Goal: Information Seeking & Learning: Learn about a topic

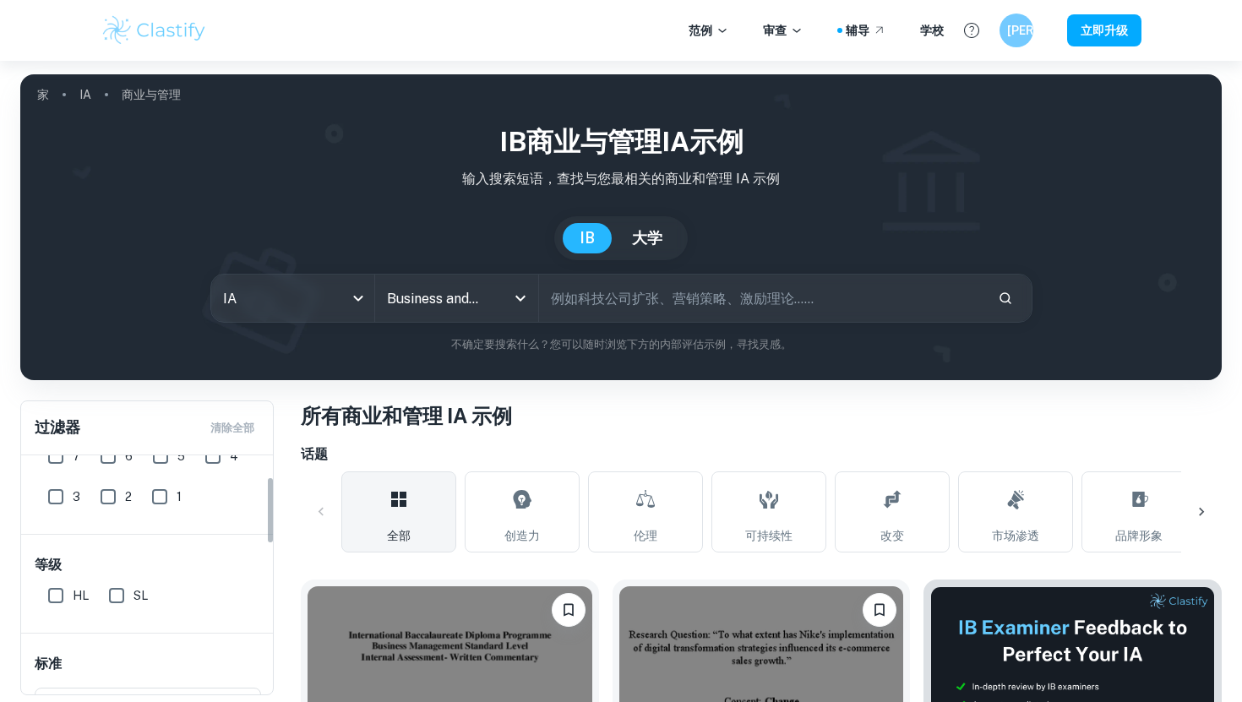
scroll to position [82, 0]
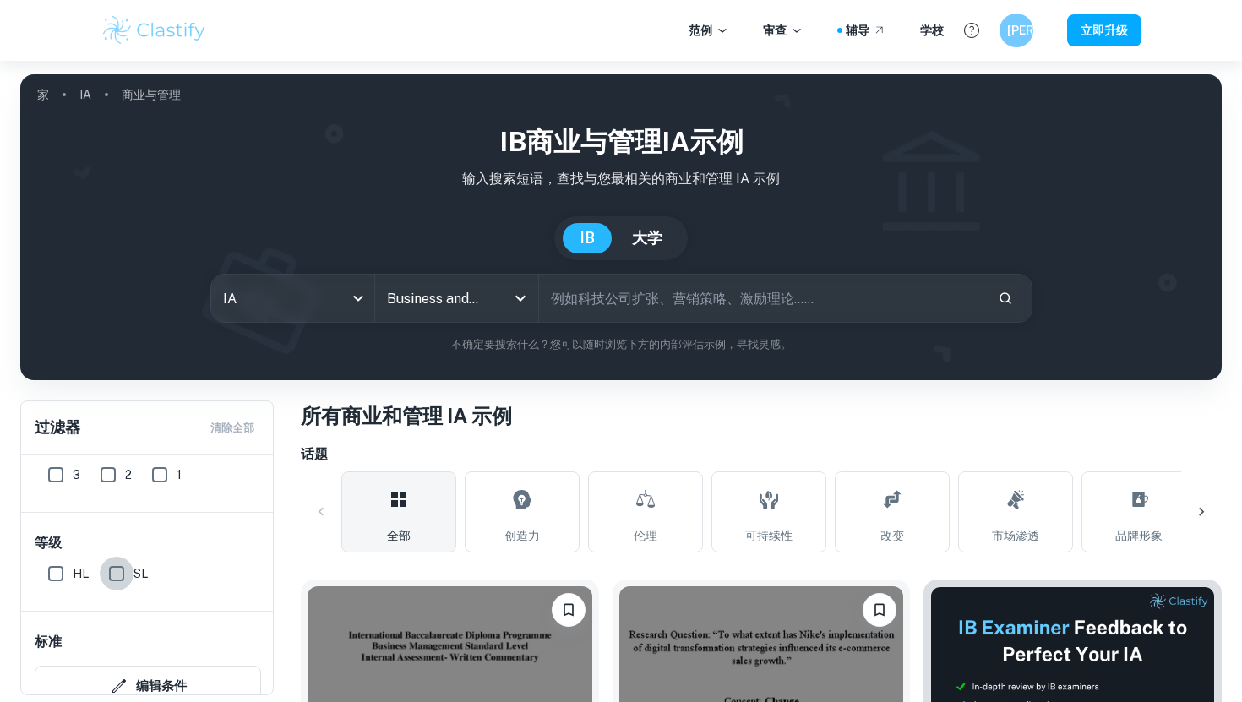
click at [111, 572] on input "SL" at bounding box center [117, 574] width 34 height 34
checkbox input "true"
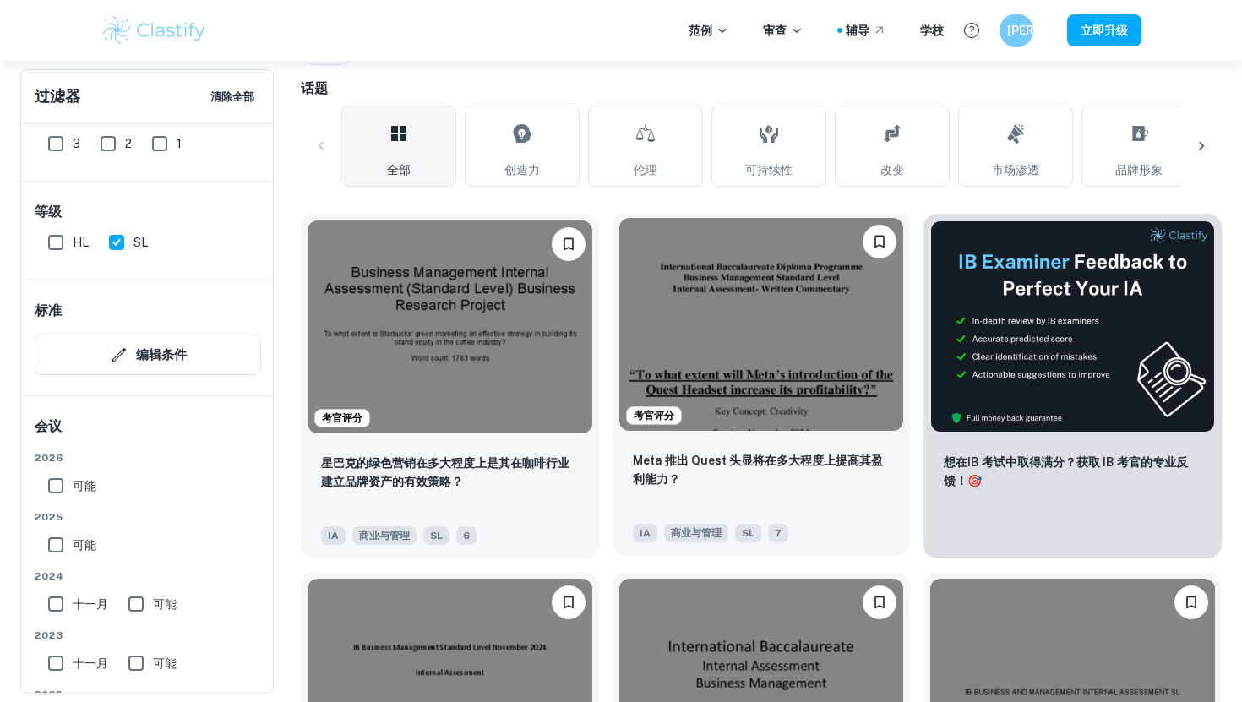
scroll to position [0, 0]
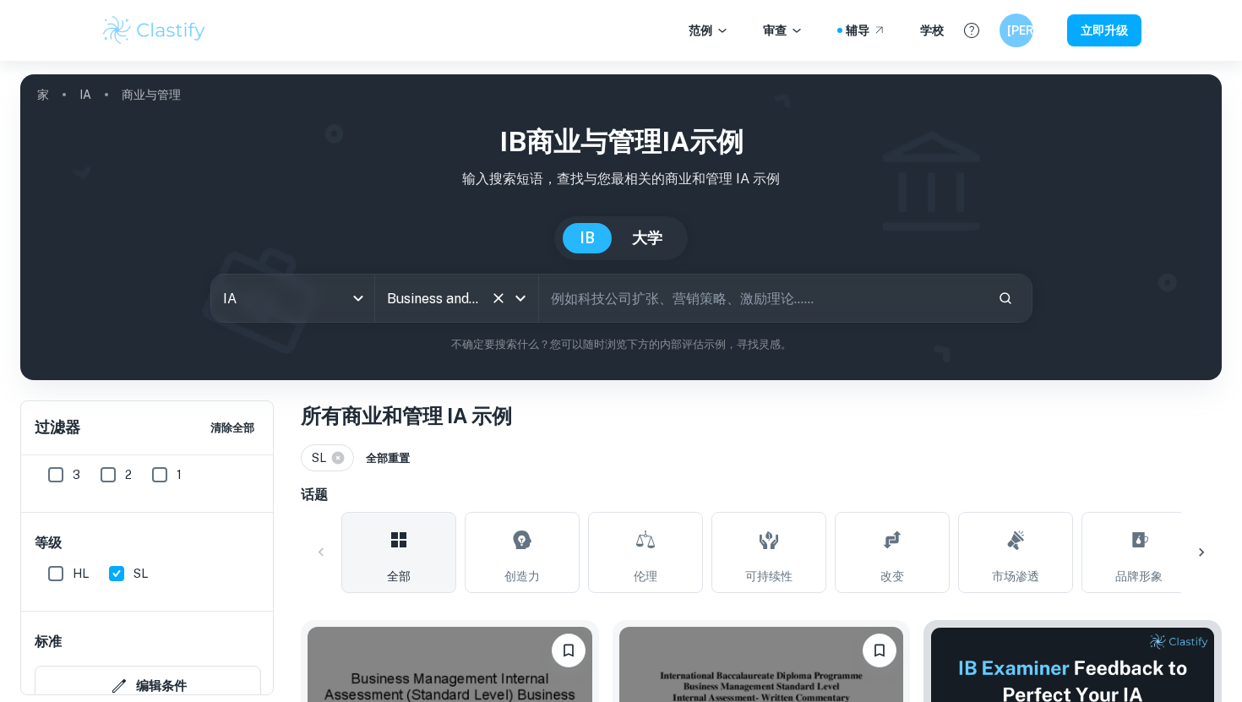
click at [489, 313] on div "Business and Management 所有科目" at bounding box center [456, 297] width 163 height 47
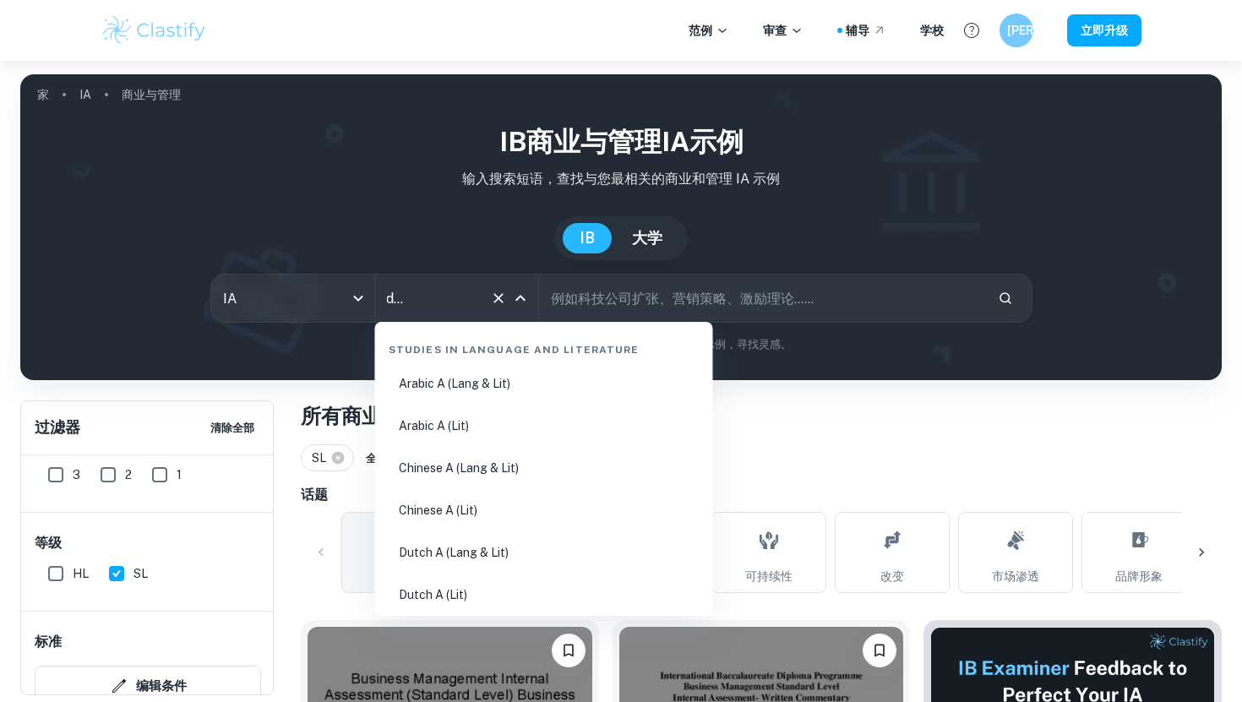
scroll to position [1885, 0]
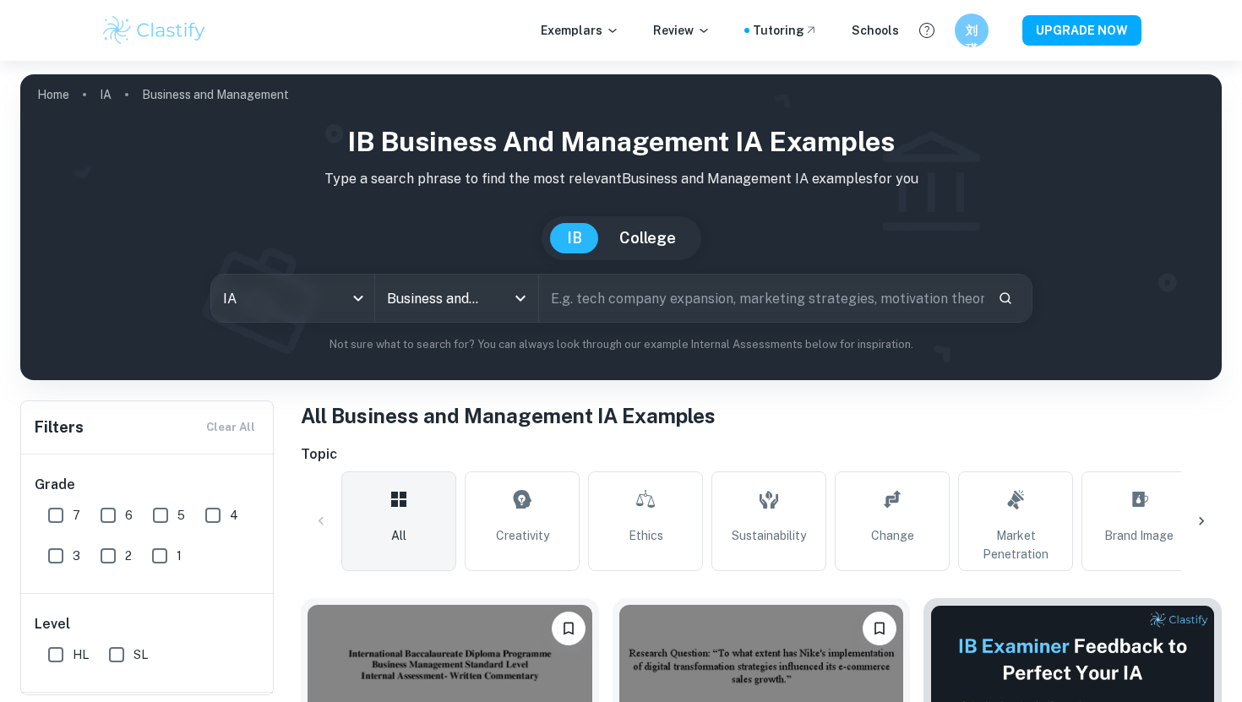
click at [906, 194] on div "IB Business and Management IA examples Type a search phrase to find the most re…" at bounding box center [621, 237] width 1174 height 231
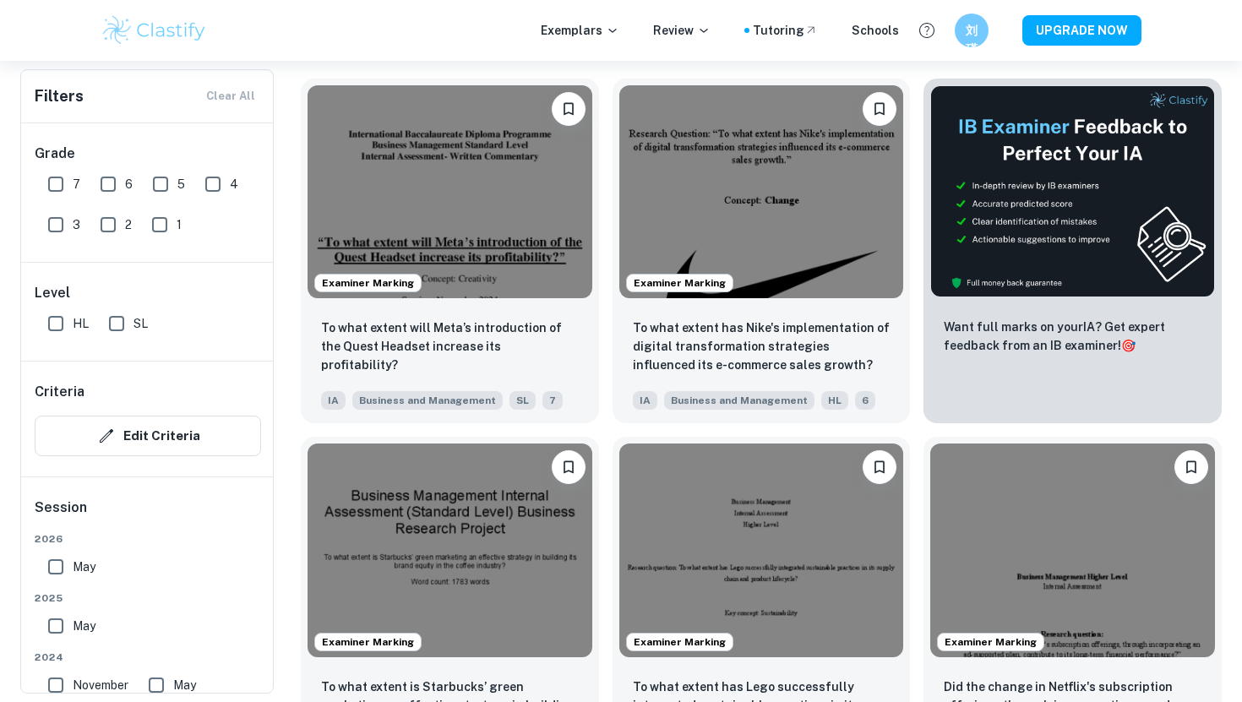
scroll to position [521, 0]
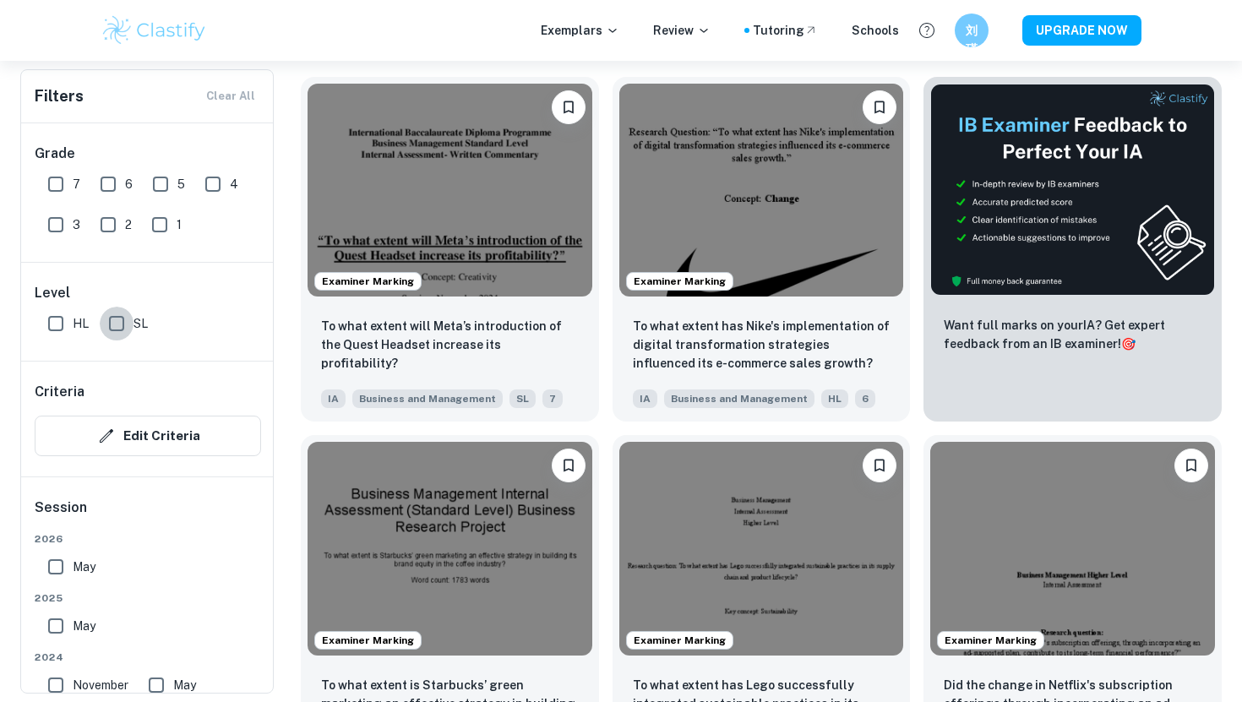
click at [121, 333] on input "SL" at bounding box center [117, 324] width 34 height 34
checkbox input "true"
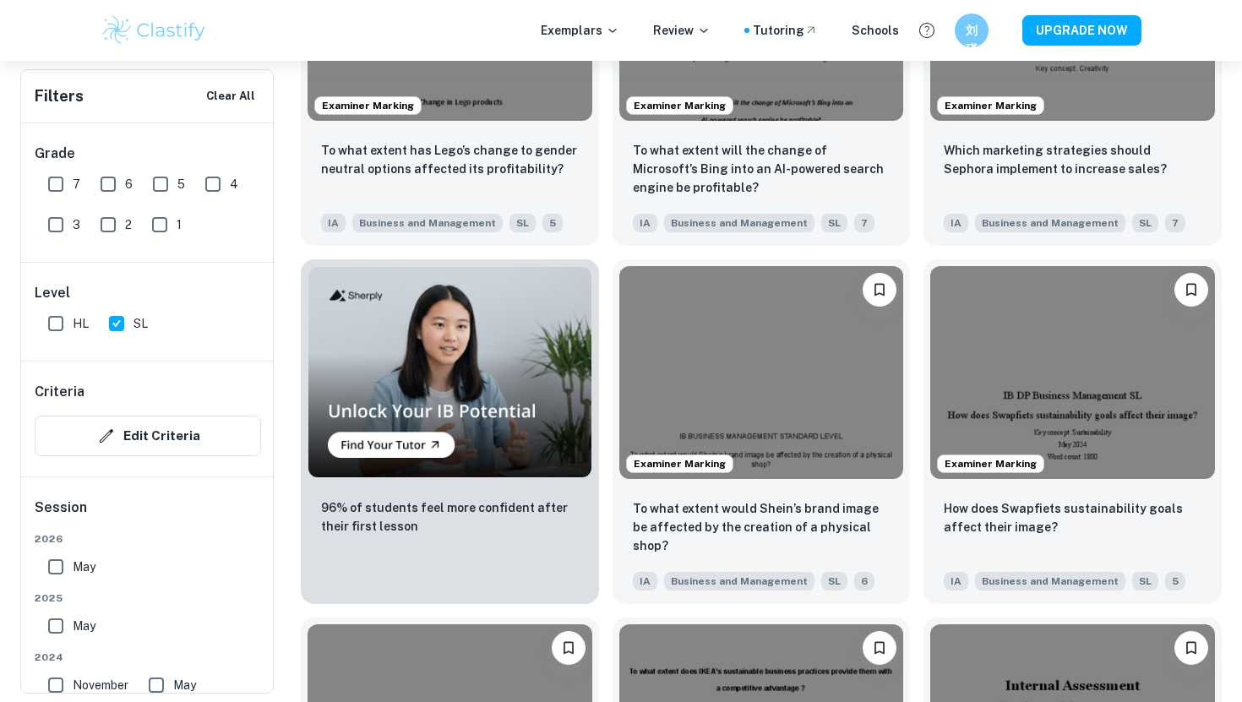
scroll to position [459, 0]
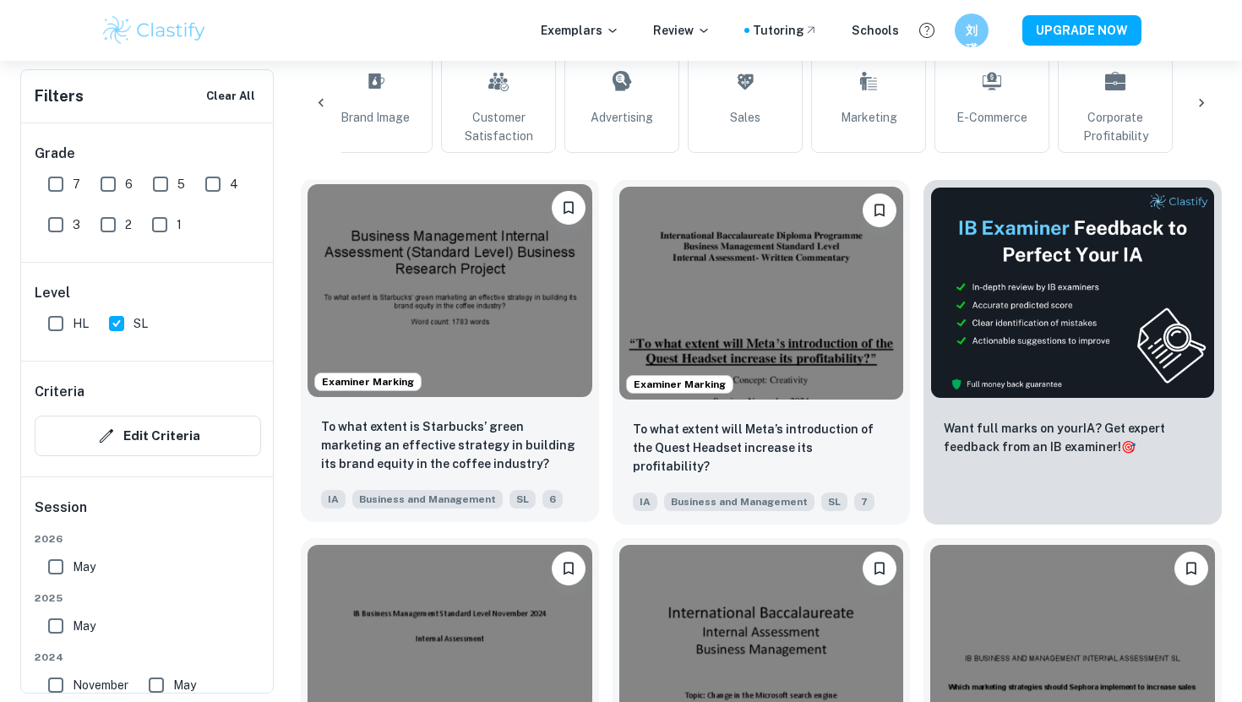
click at [413, 335] on img at bounding box center [449, 290] width 285 height 213
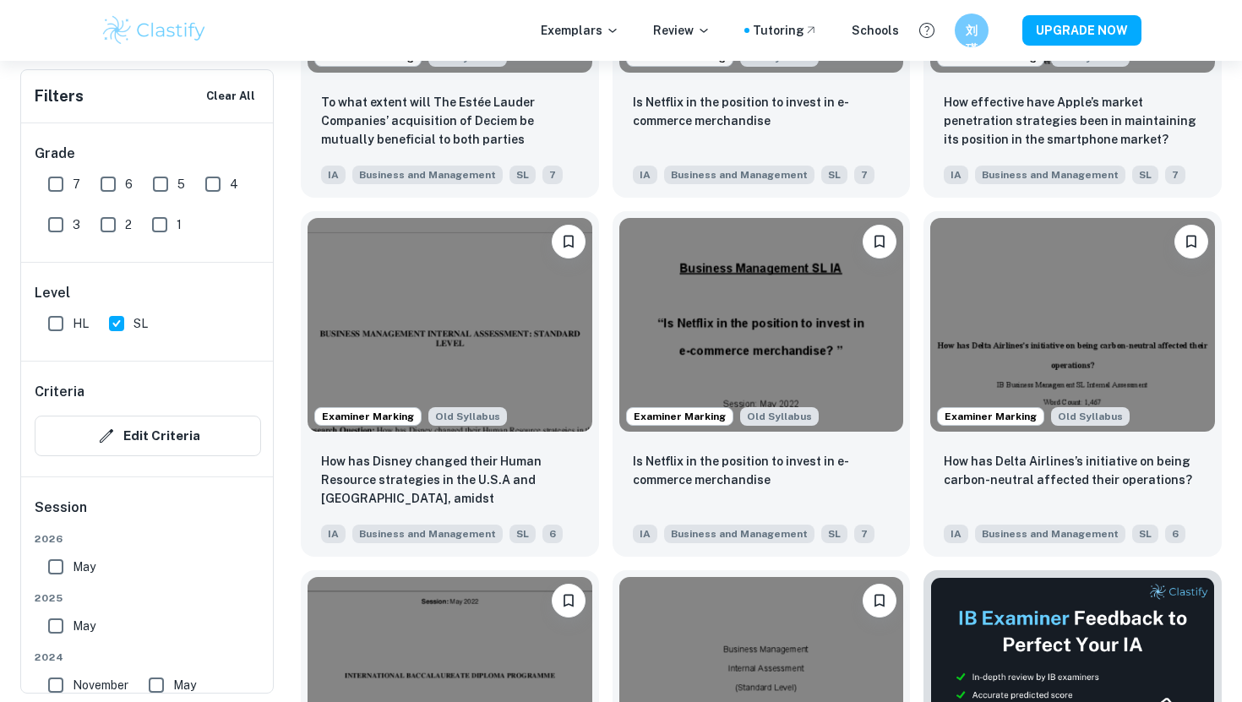
scroll to position [5904, 0]
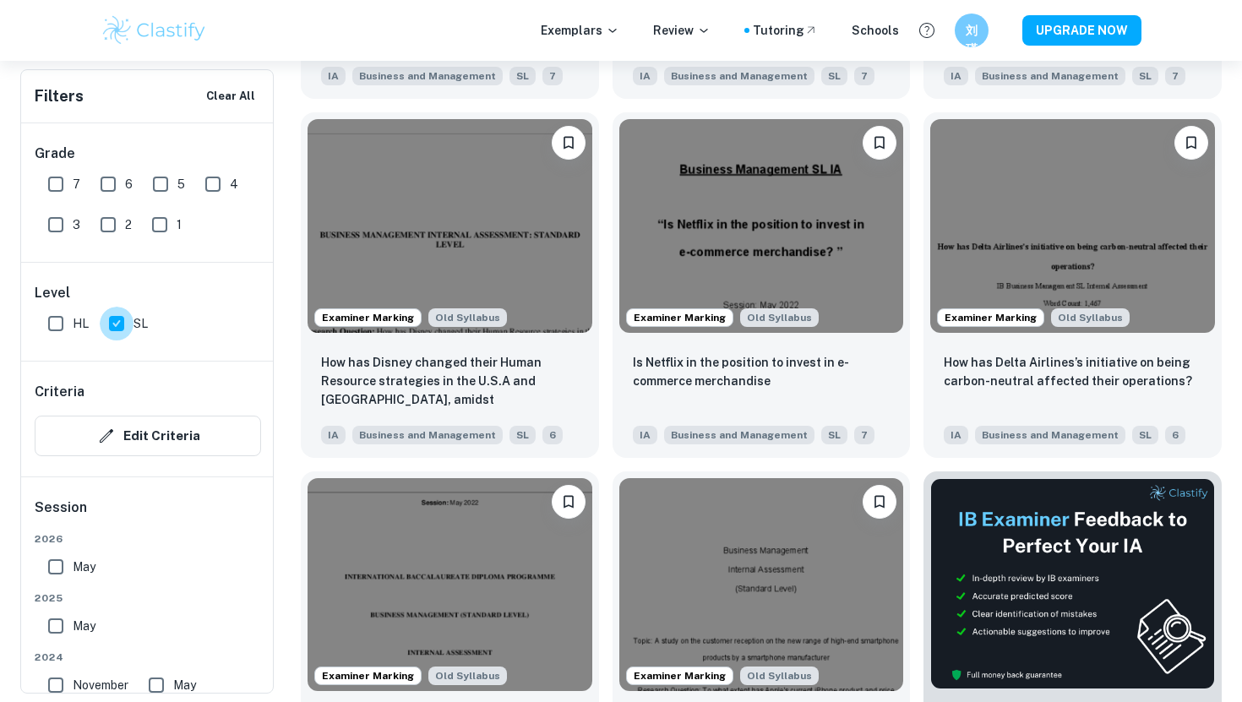
click at [119, 323] on input "SL" at bounding box center [117, 324] width 34 height 34
checkbox input "false"
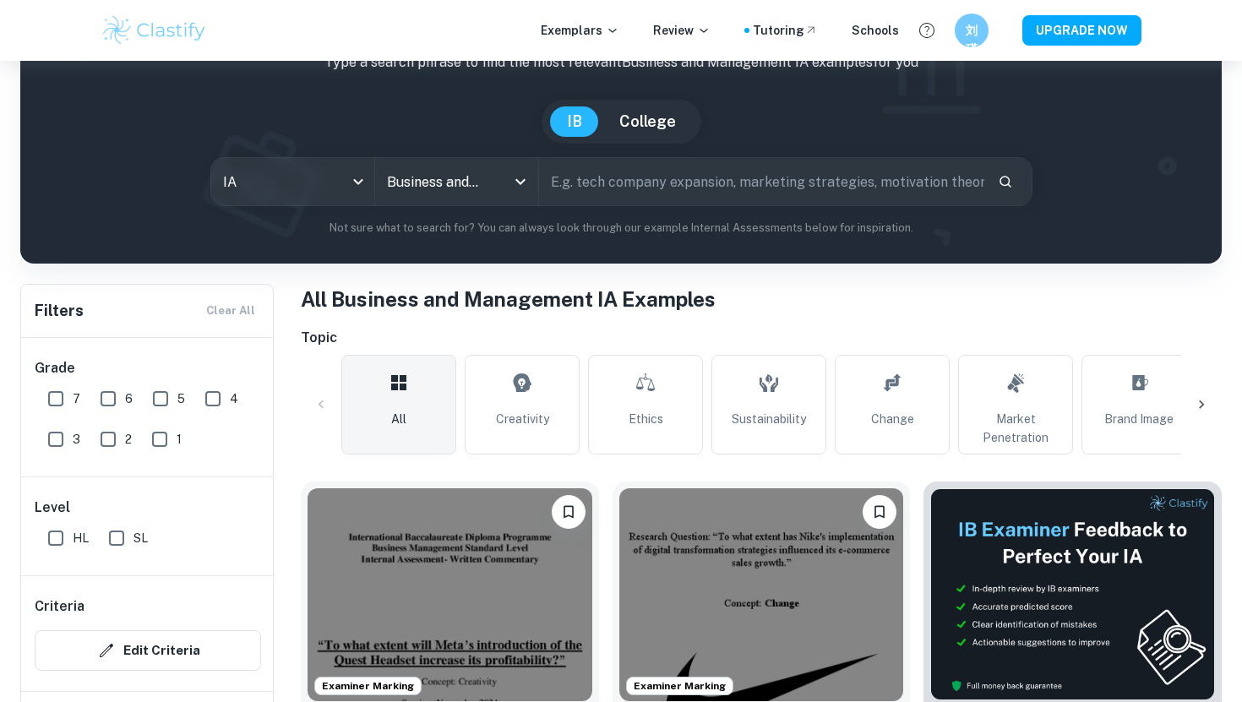
scroll to position [251, 0]
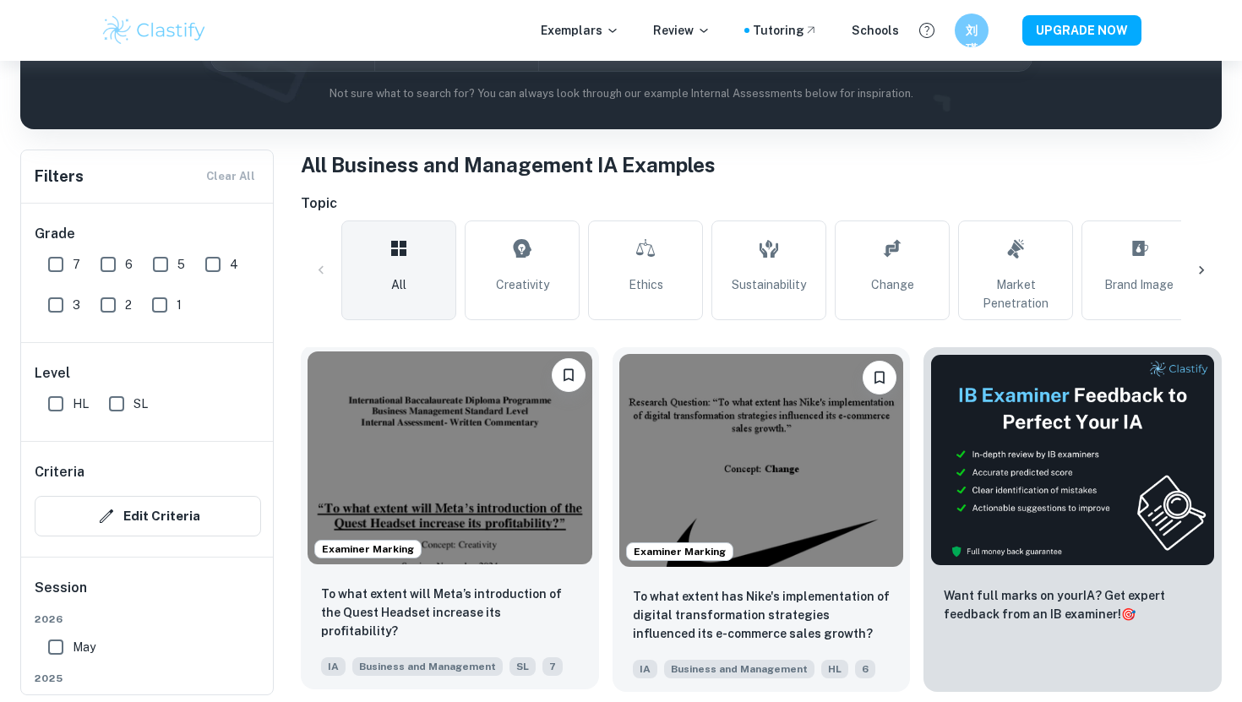
click at [523, 485] on img at bounding box center [449, 457] width 285 height 213
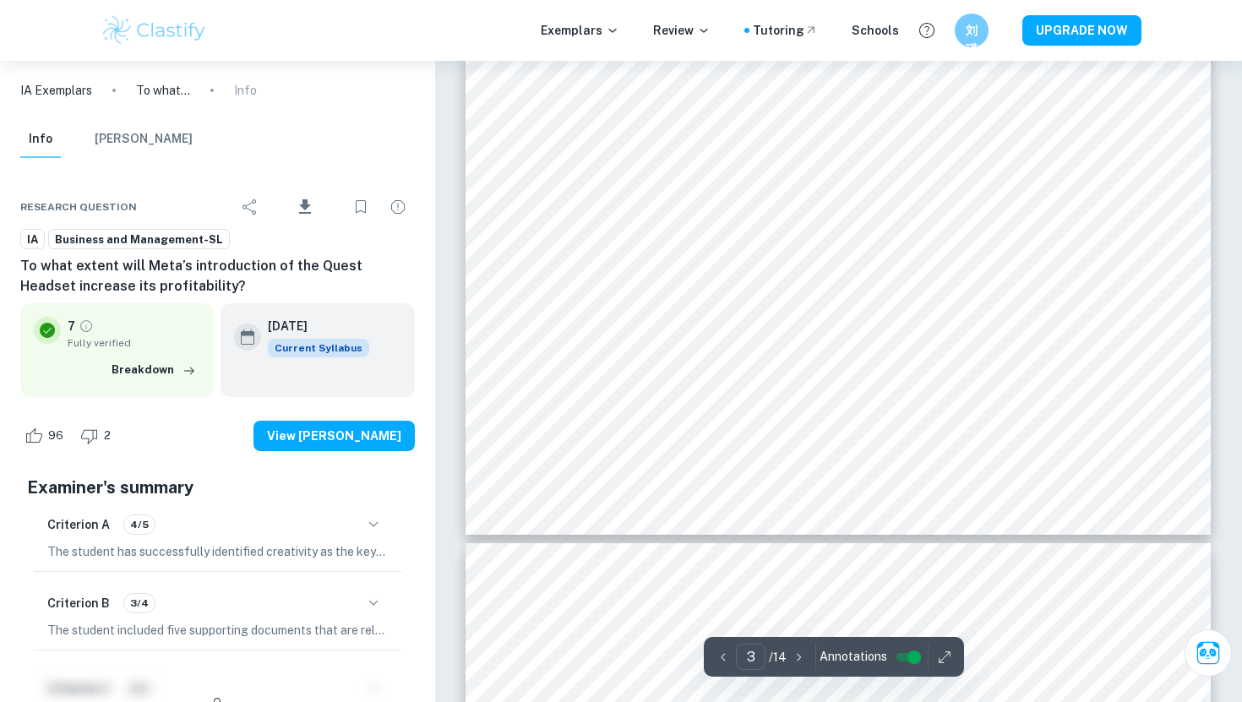
scroll to position [3006, 0]
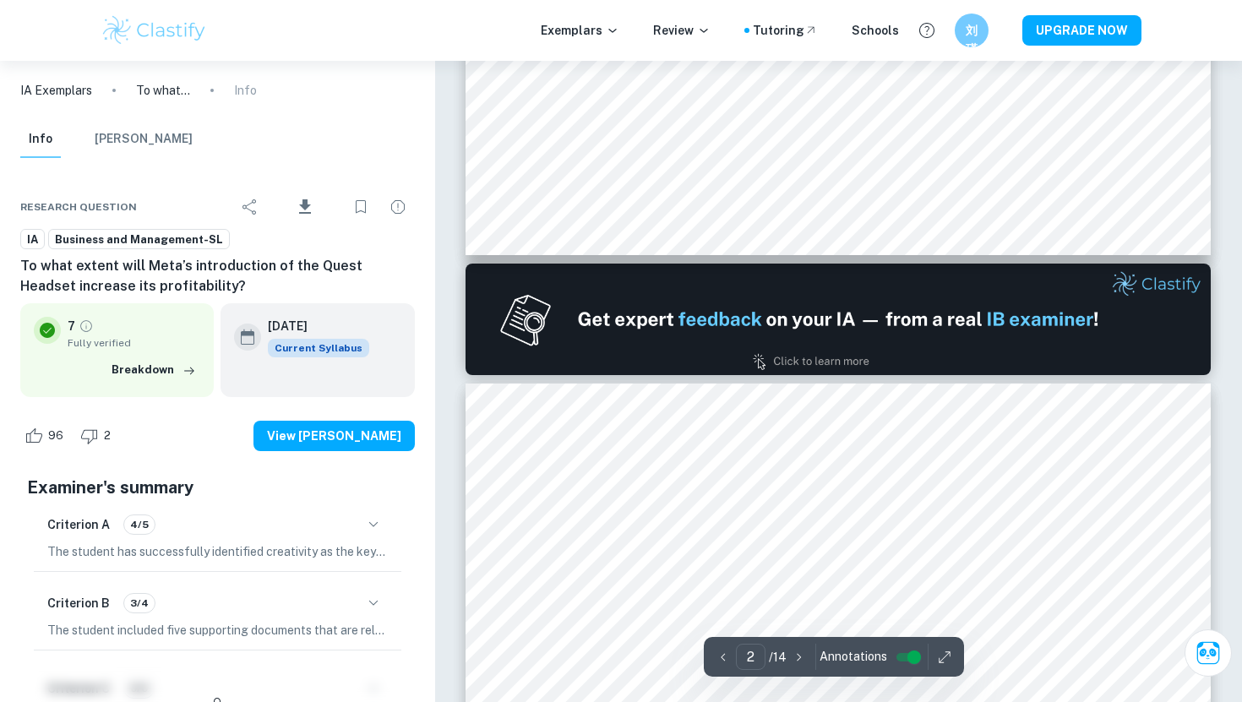
type input "1"
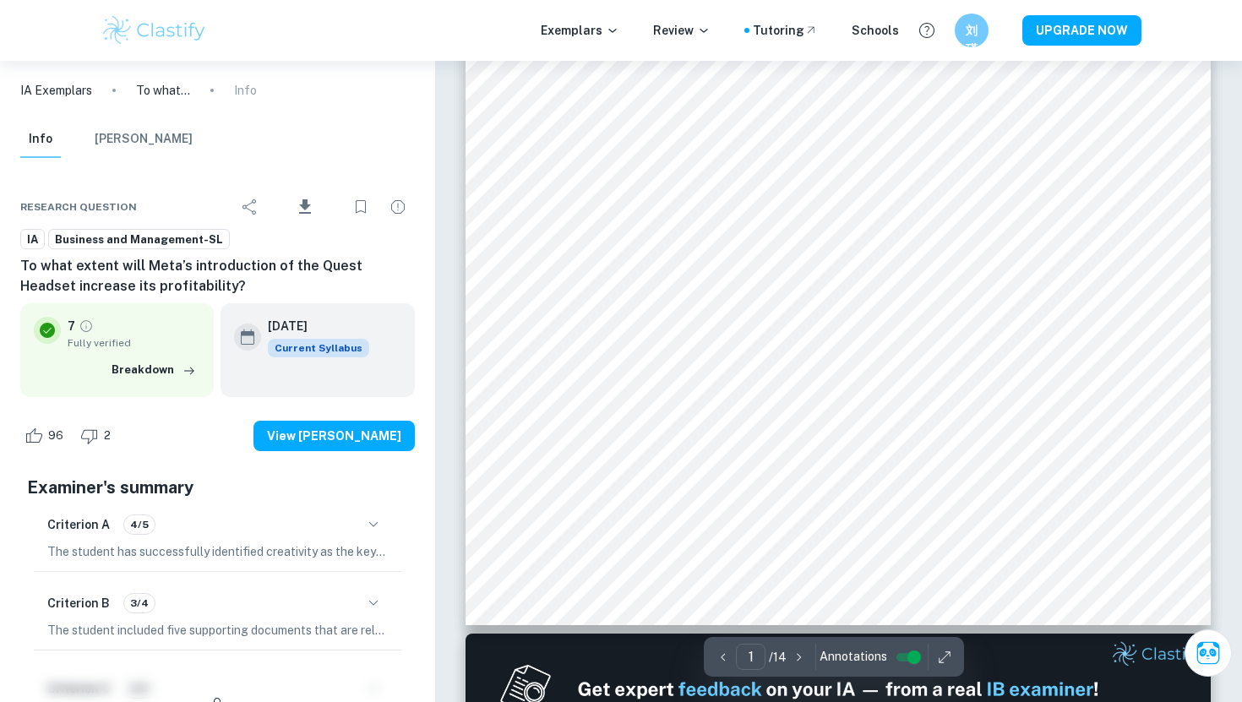
scroll to position [0, 0]
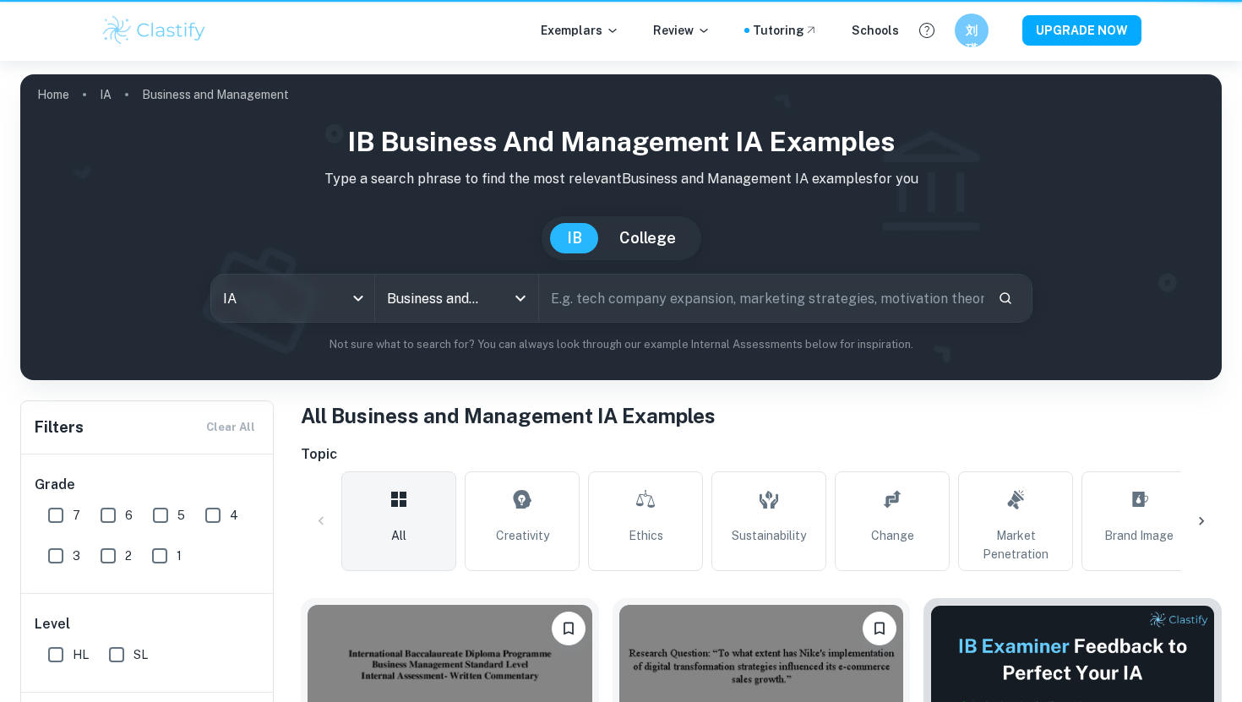
scroll to position [251, 0]
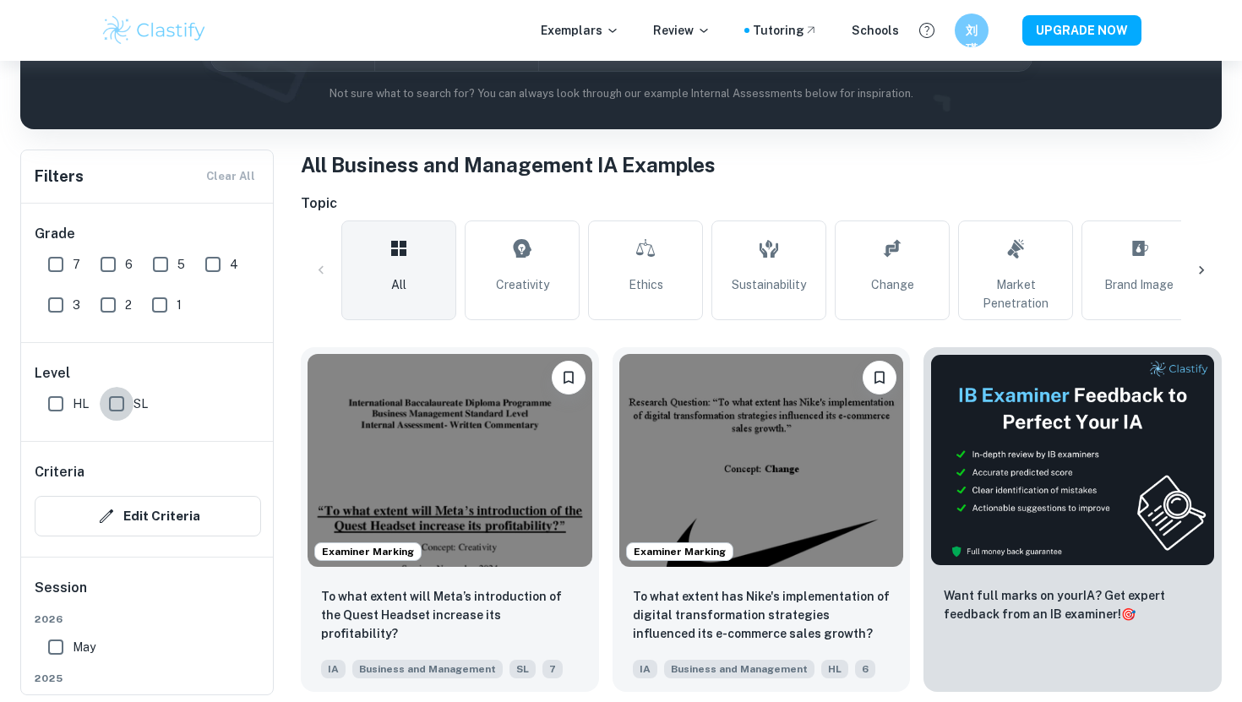
click at [115, 400] on input "SL" at bounding box center [117, 404] width 34 height 34
checkbox input "true"
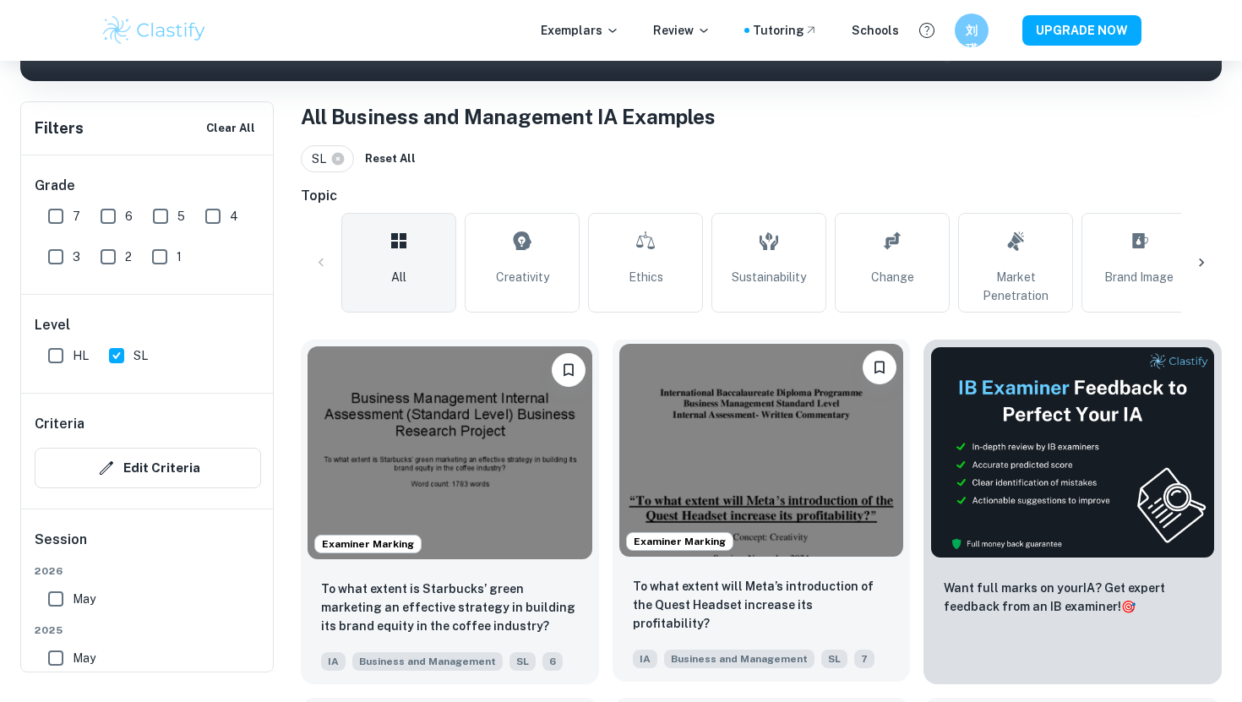
scroll to position [336, 0]
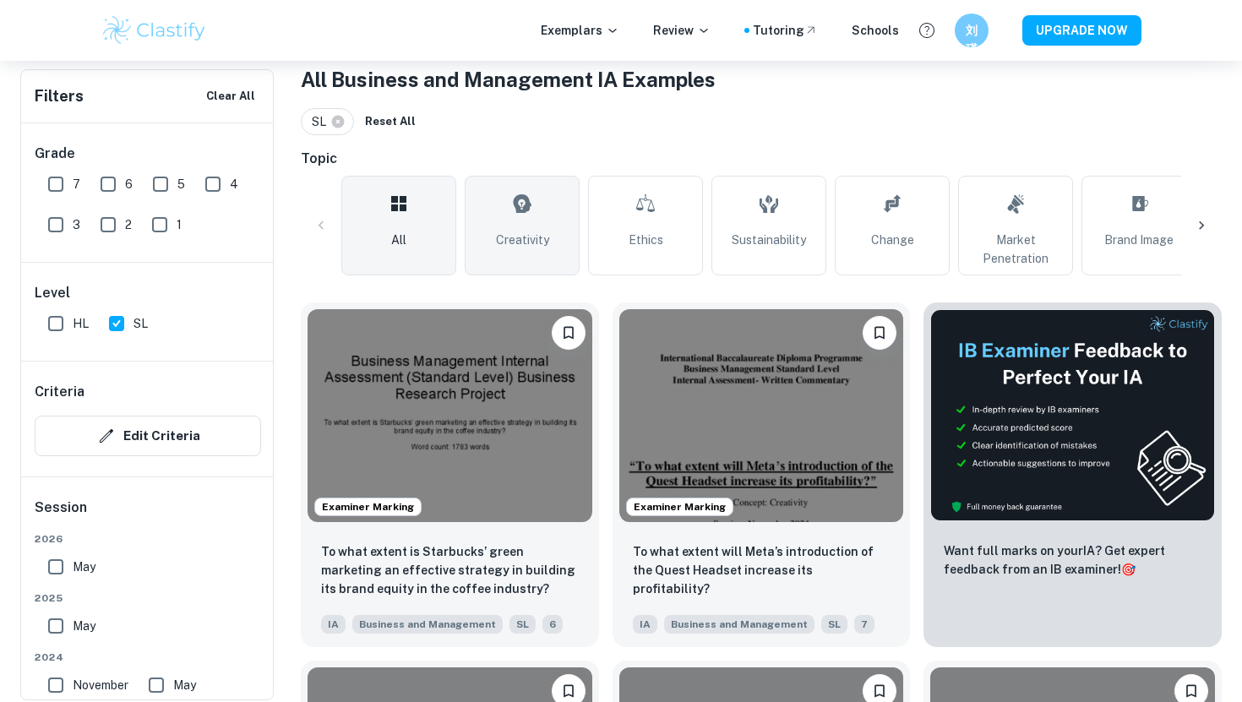
click at [569, 237] on link "Creativity" at bounding box center [522, 226] width 115 height 100
type input "Creativity"
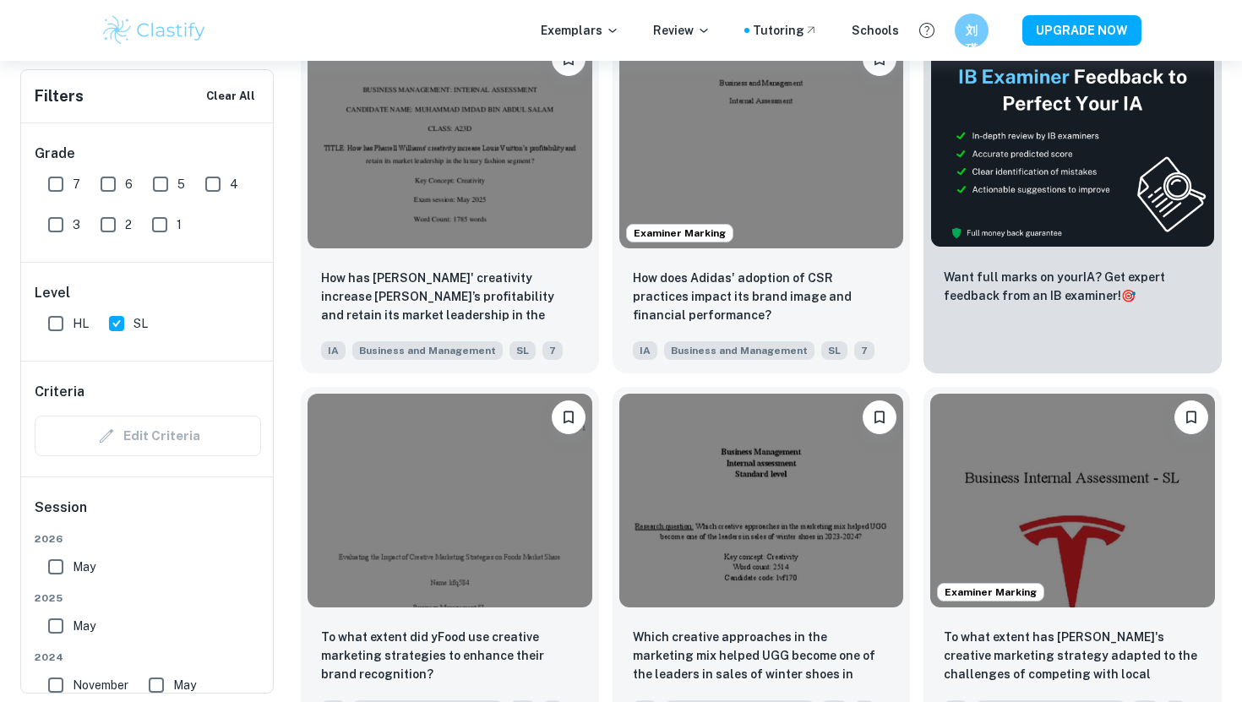
scroll to position [430, 0]
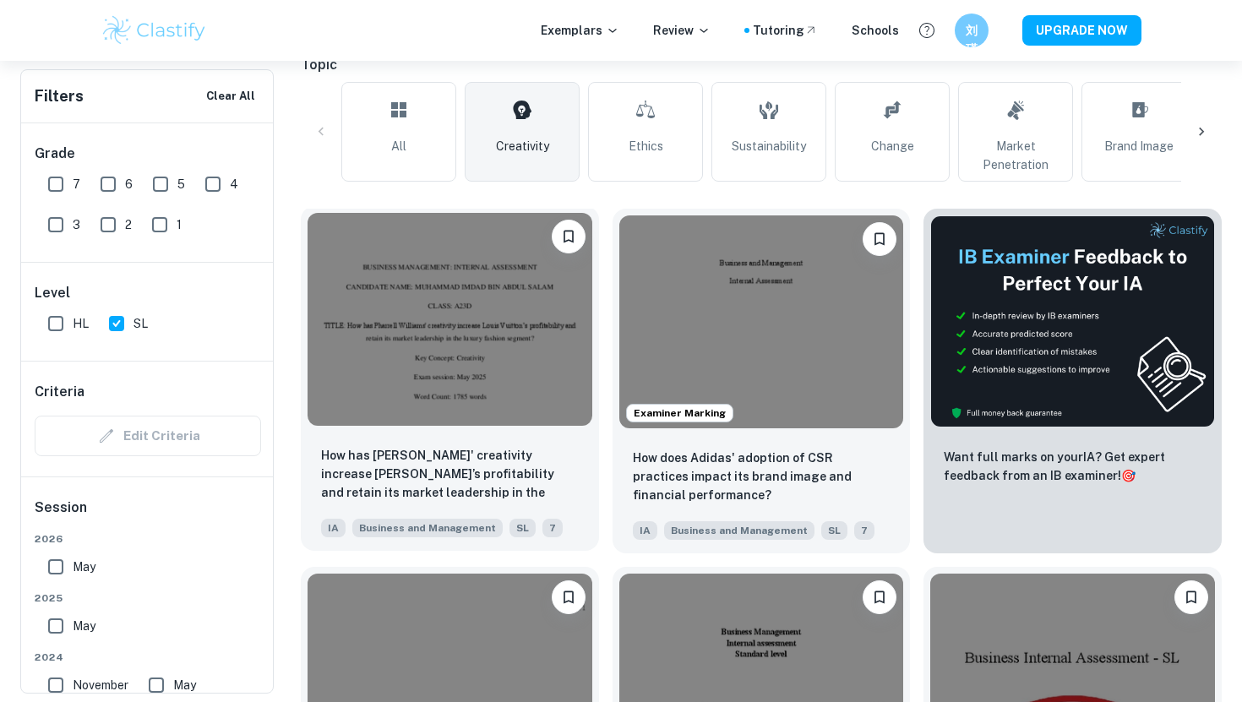
click at [467, 356] on img at bounding box center [449, 319] width 285 height 213
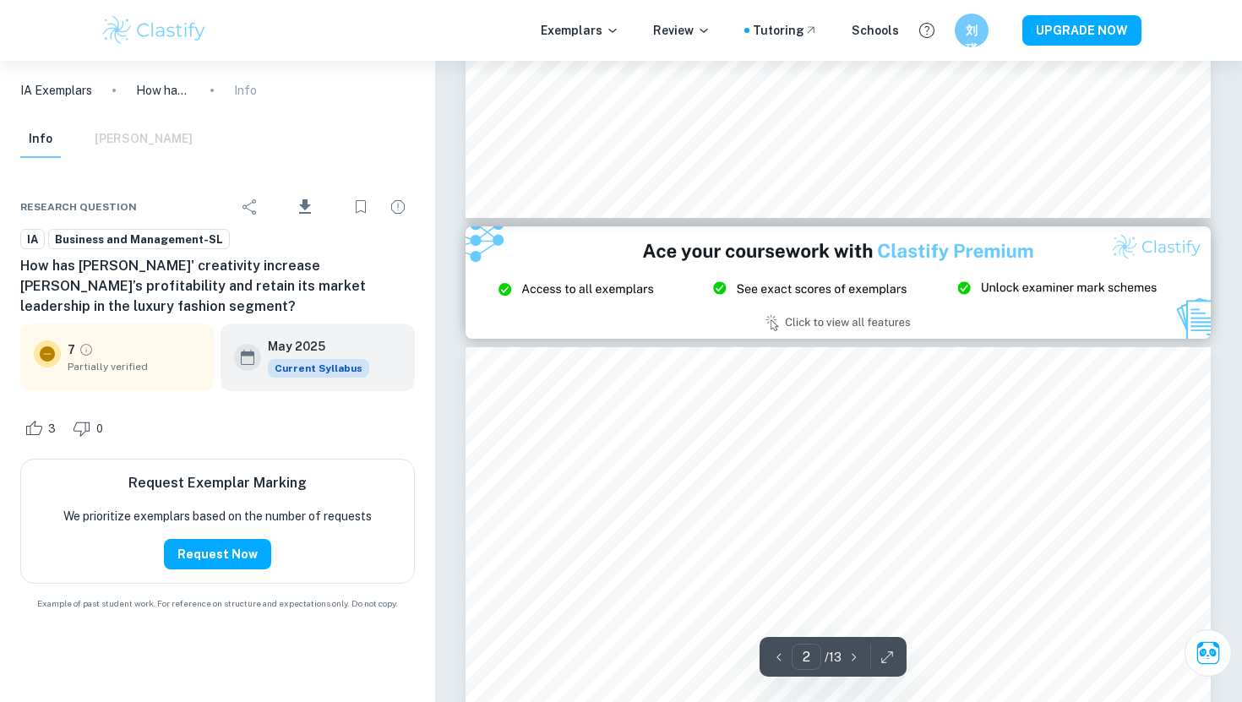
type input "3"
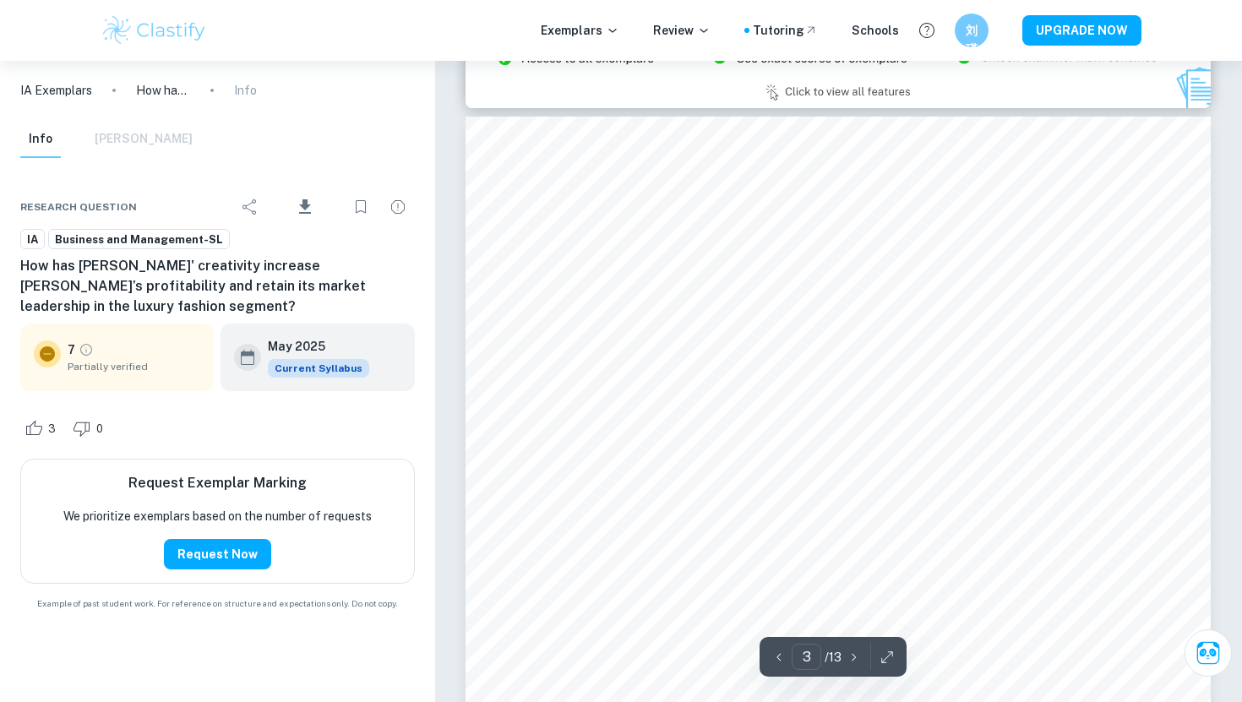
scroll to position [2347, 0]
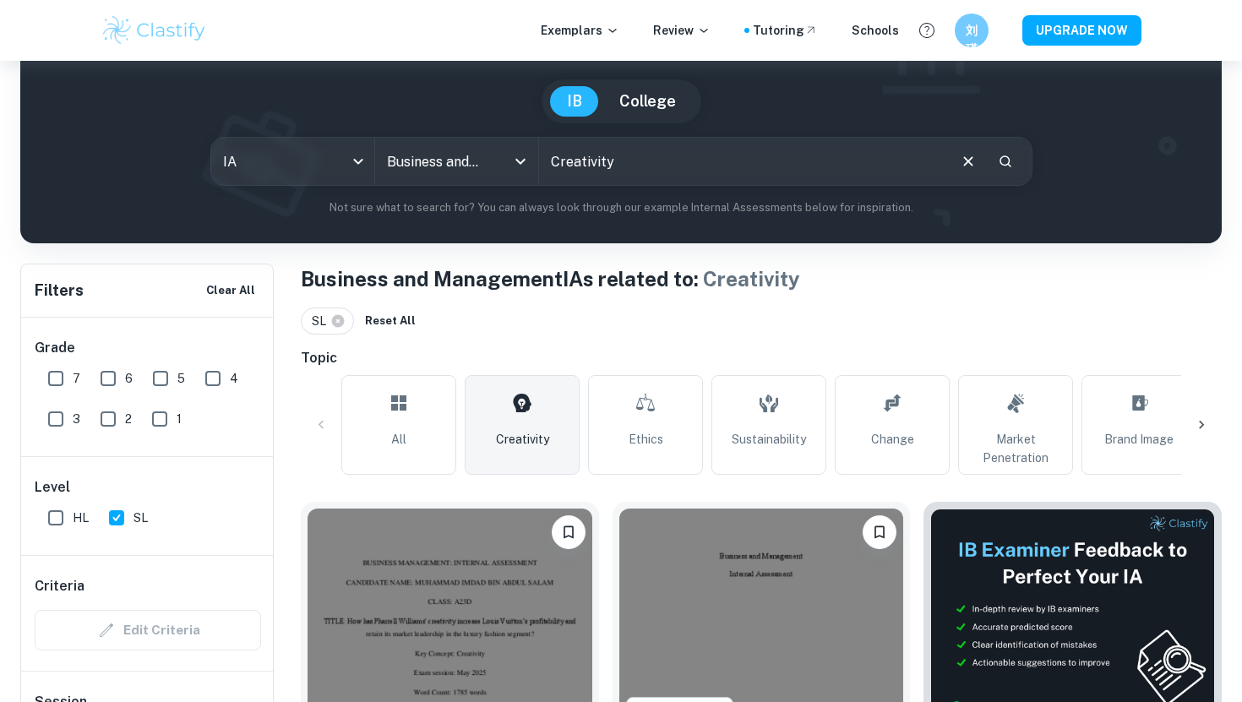
scroll to position [182, 0]
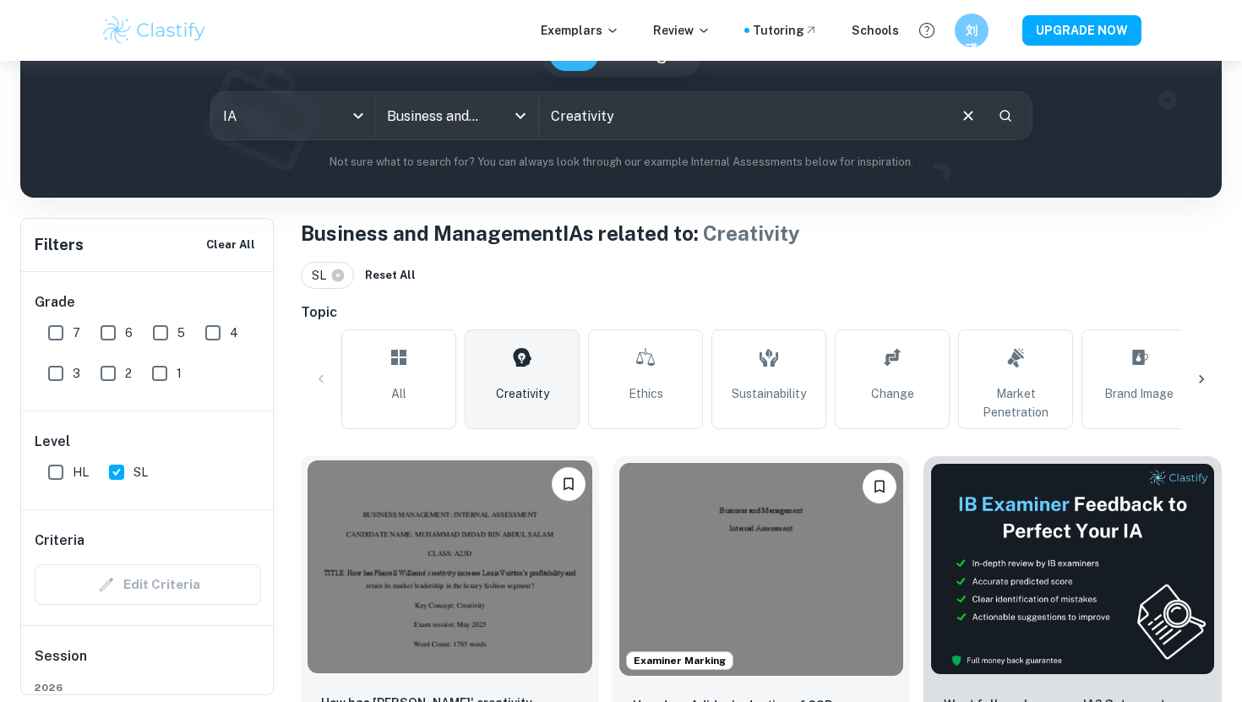
click at [481, 545] on img at bounding box center [449, 566] width 285 height 213
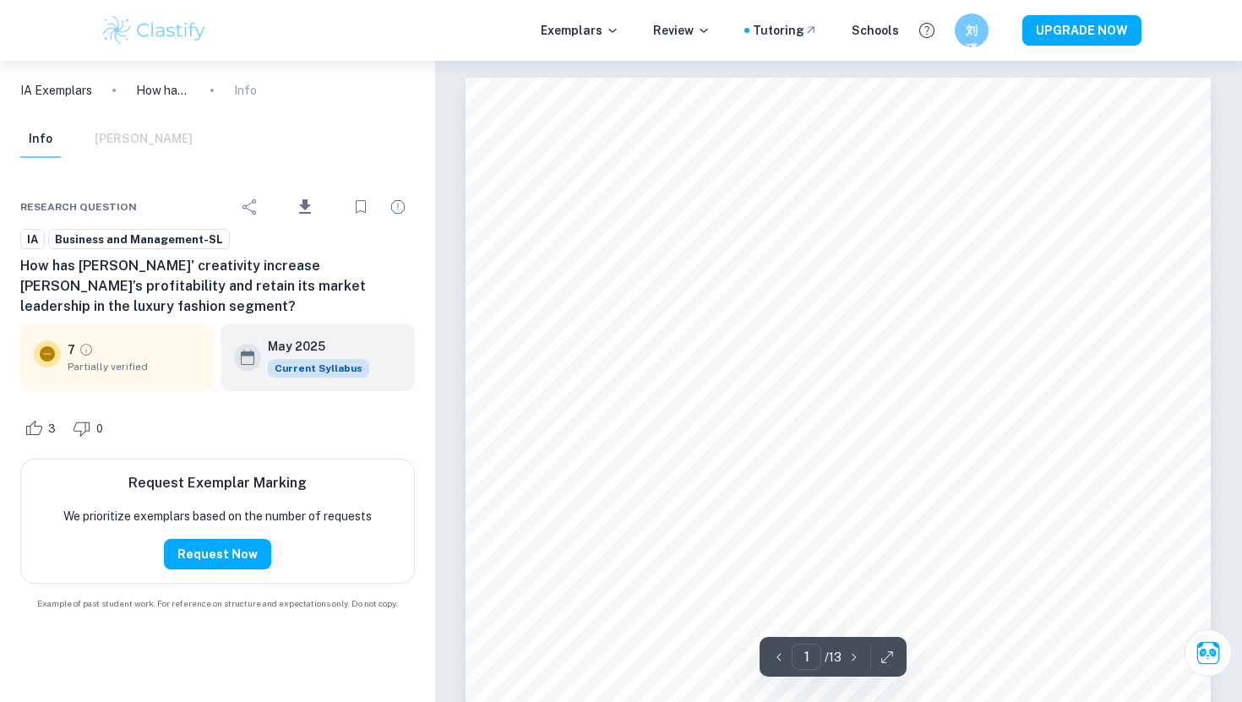
scroll to position [1, 0]
type input "1"
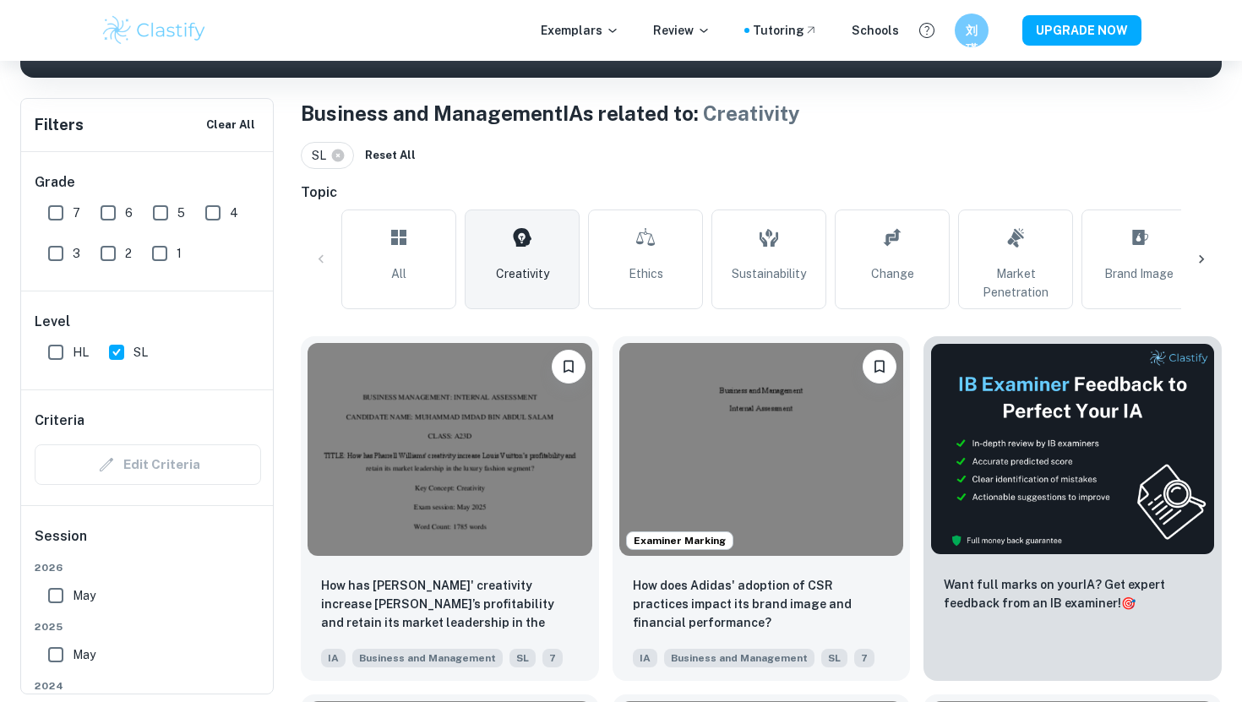
scroll to position [303, 0]
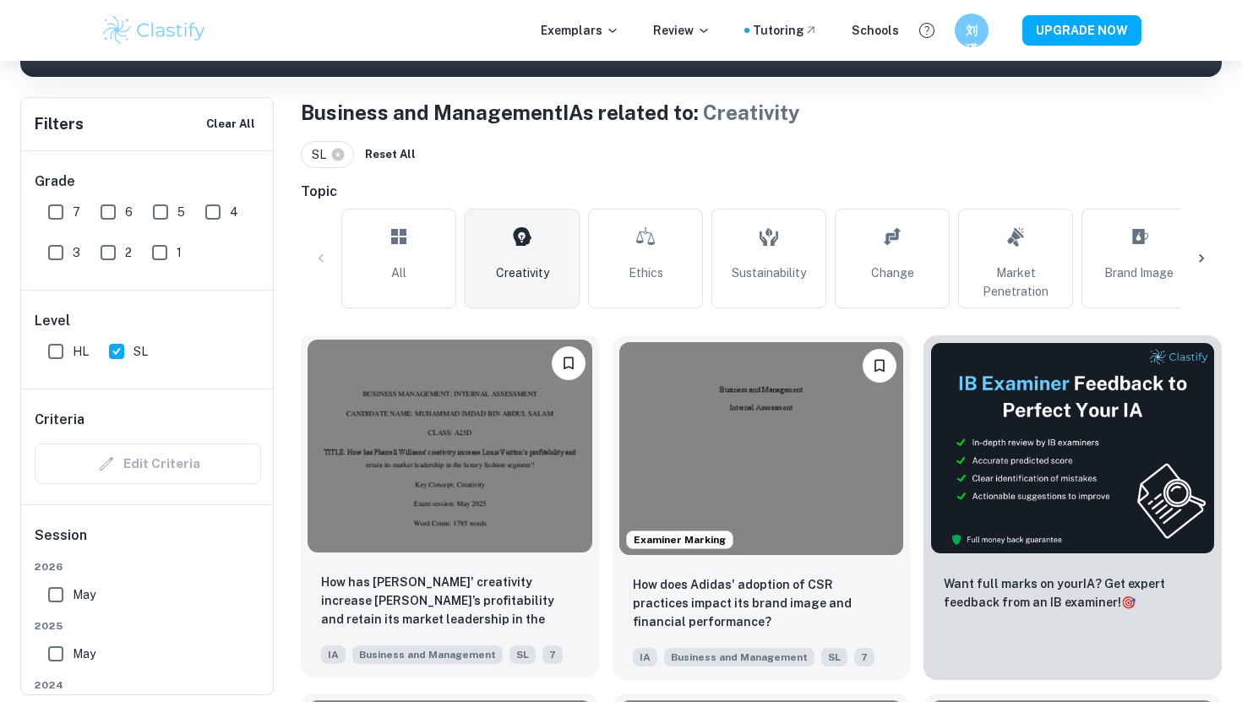
click at [496, 502] on img at bounding box center [449, 446] width 285 height 213
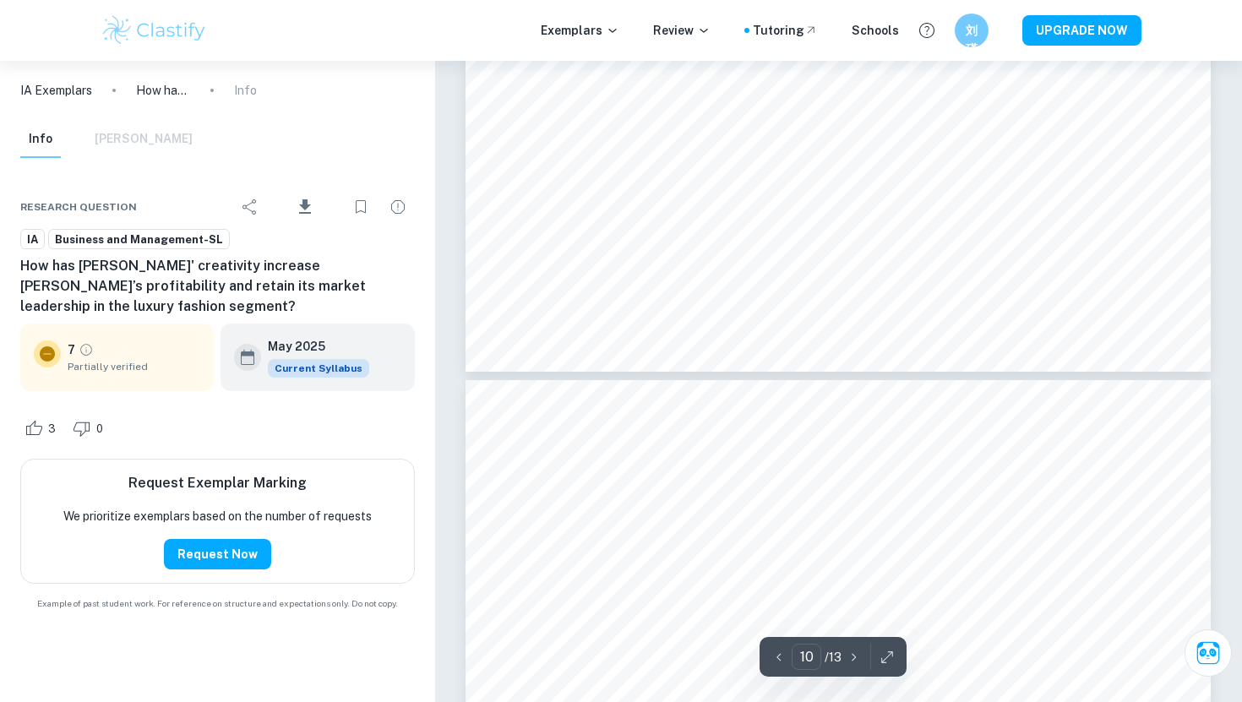
scroll to position [10452, 0]
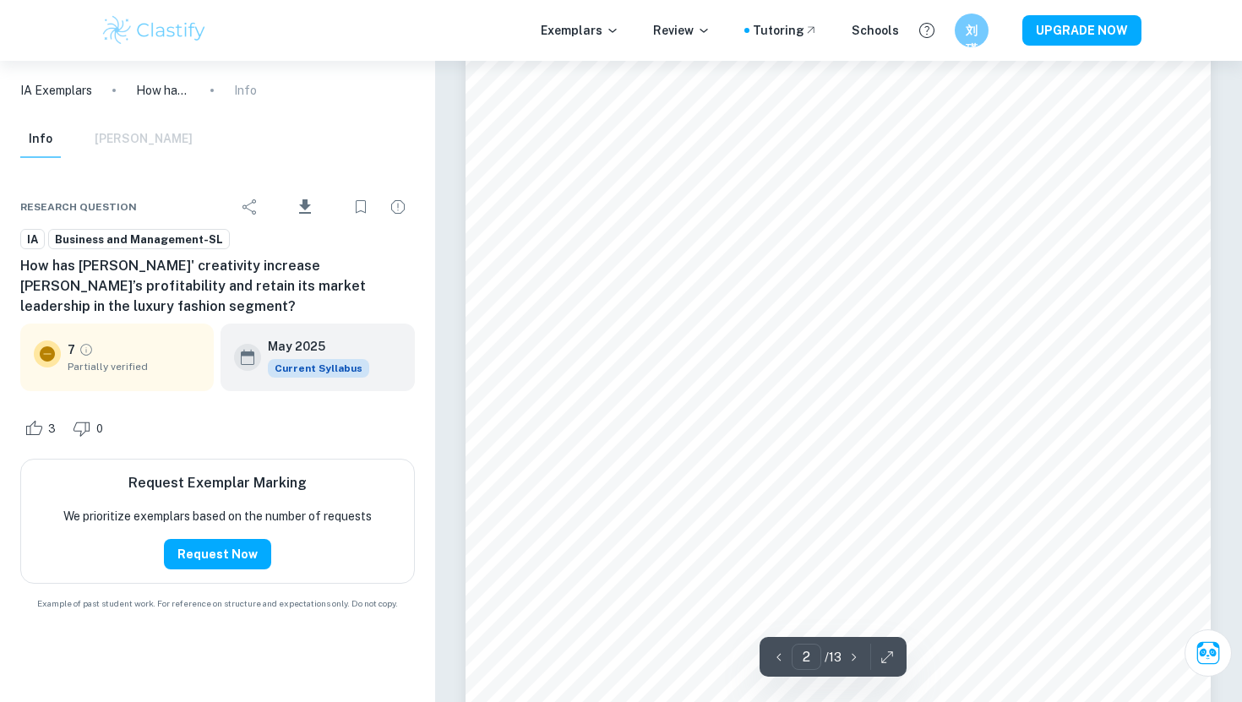
type input "1"
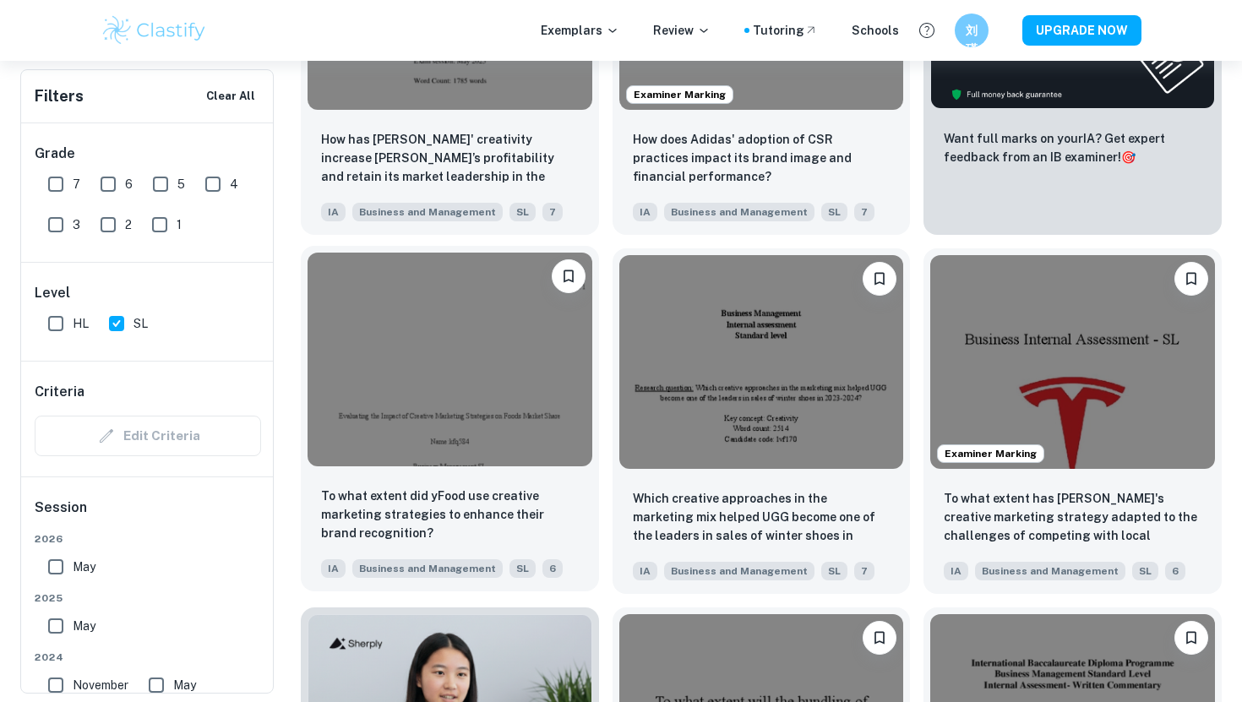
scroll to position [781, 0]
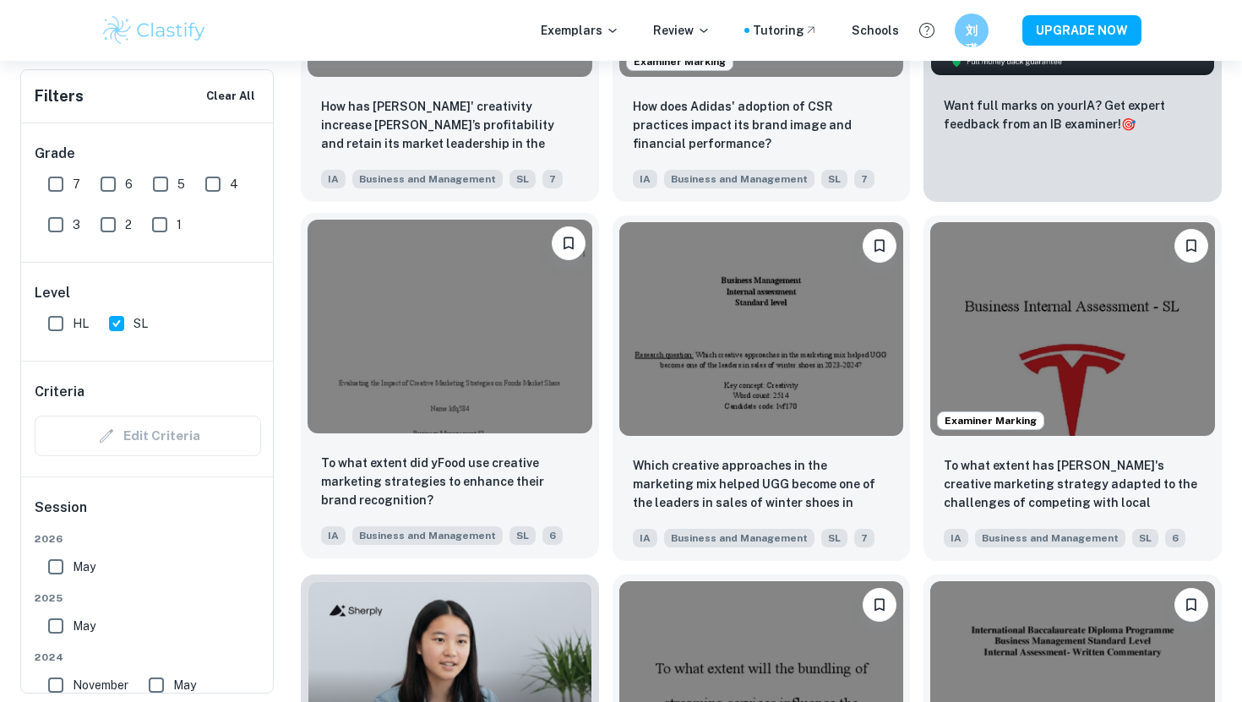
click at [535, 358] on img at bounding box center [449, 326] width 285 height 213
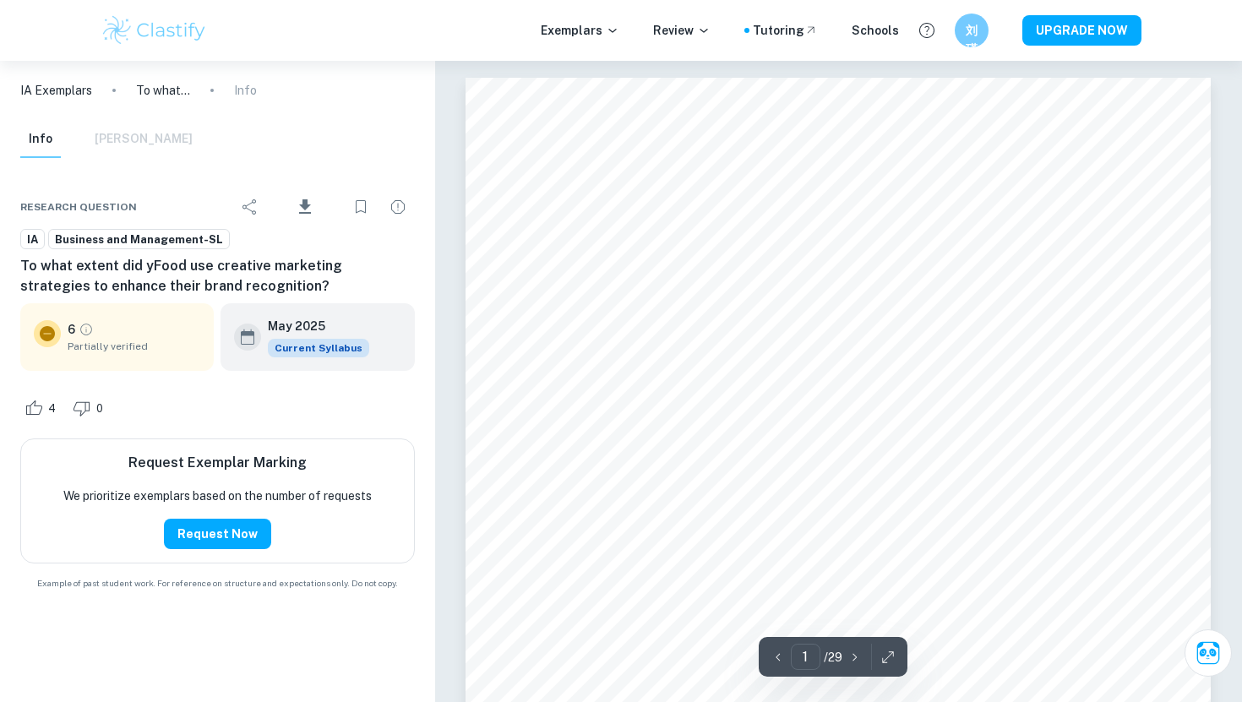
scroll to position [94, 0]
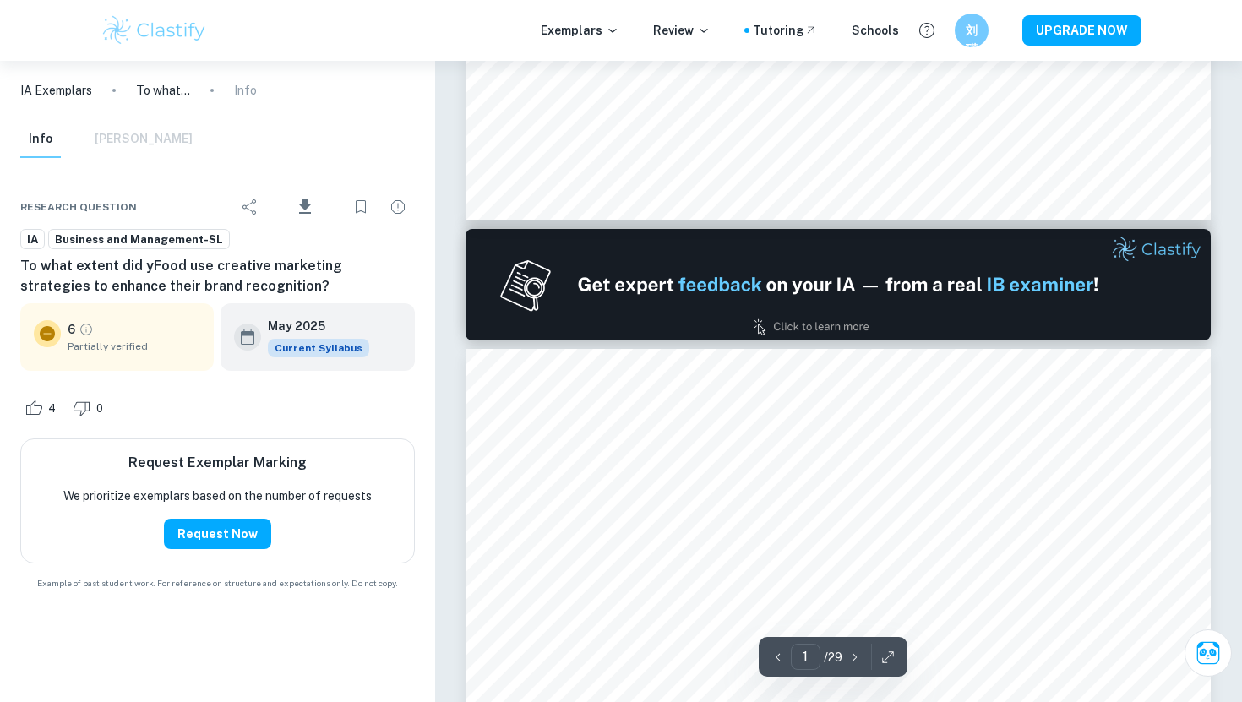
type input "2"
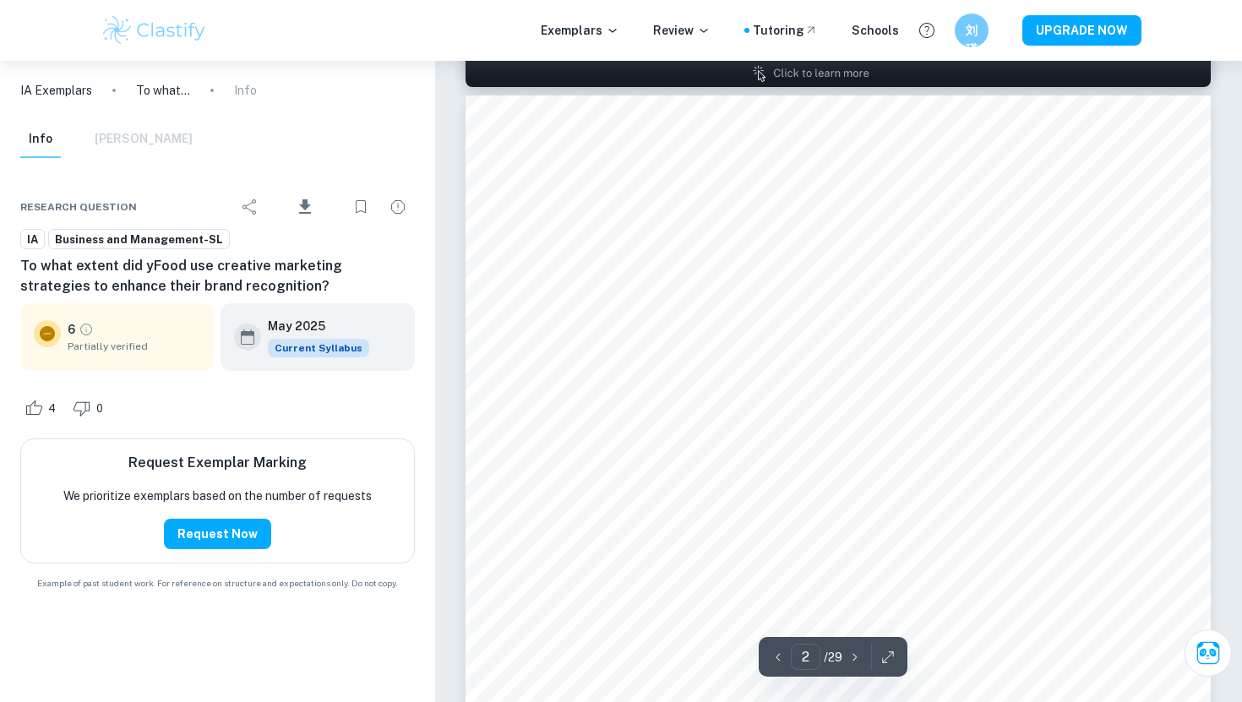
scroll to position [1538, 0]
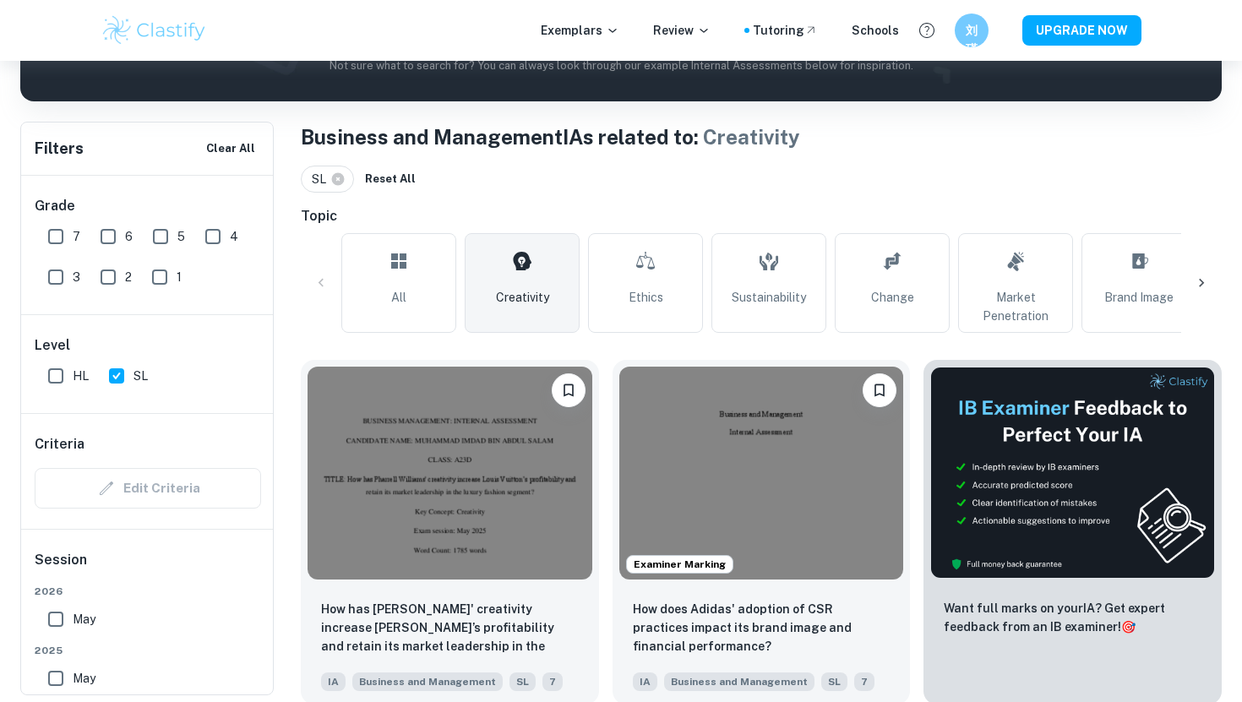
scroll to position [330, 0]
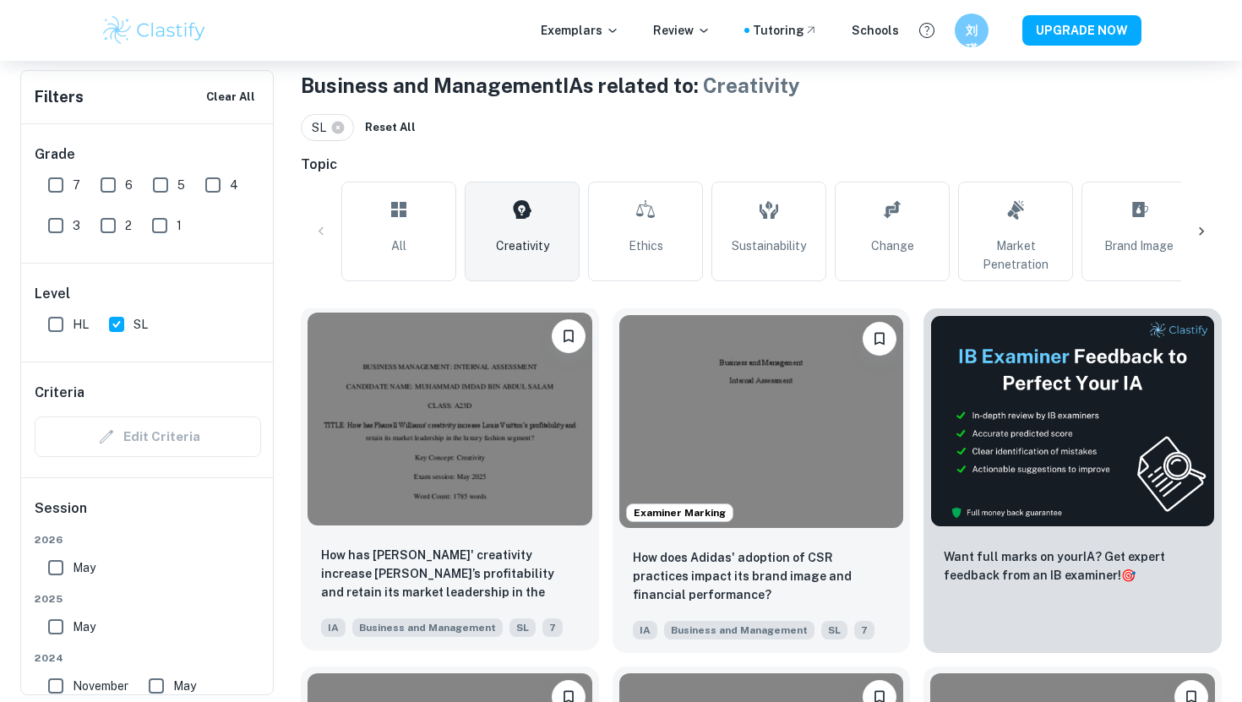
click at [491, 473] on img at bounding box center [449, 418] width 285 height 213
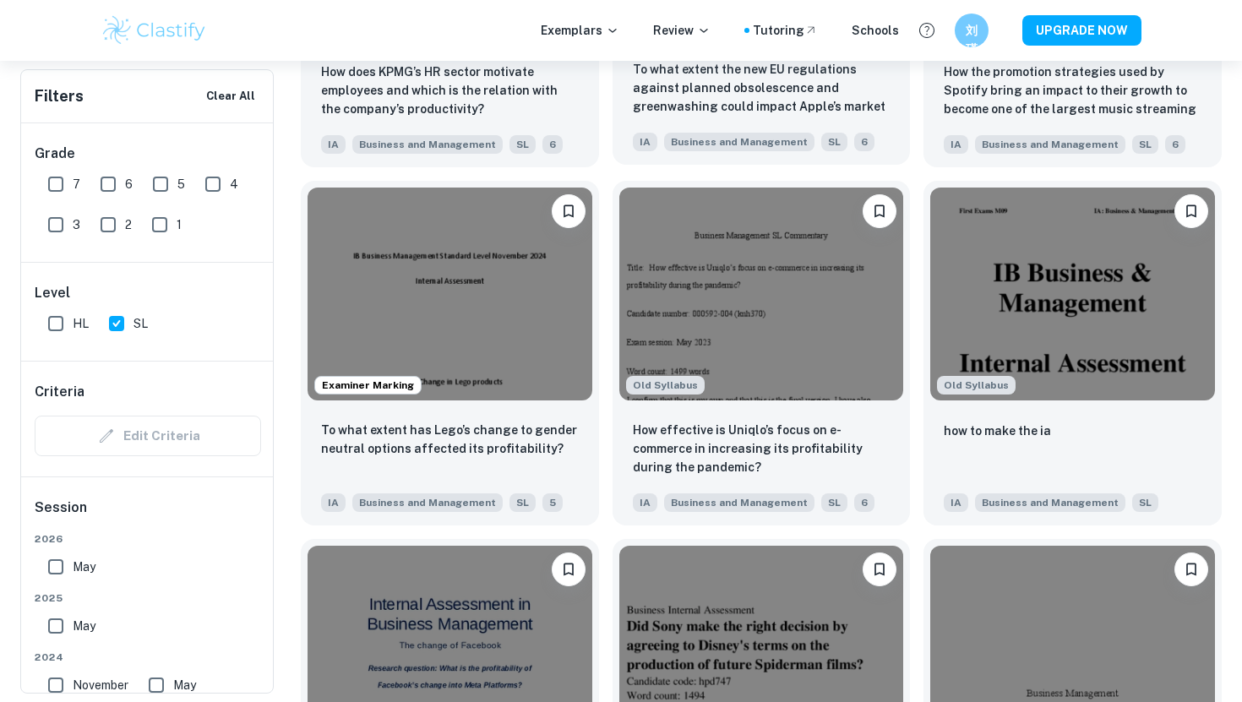
scroll to position [5478, 0]
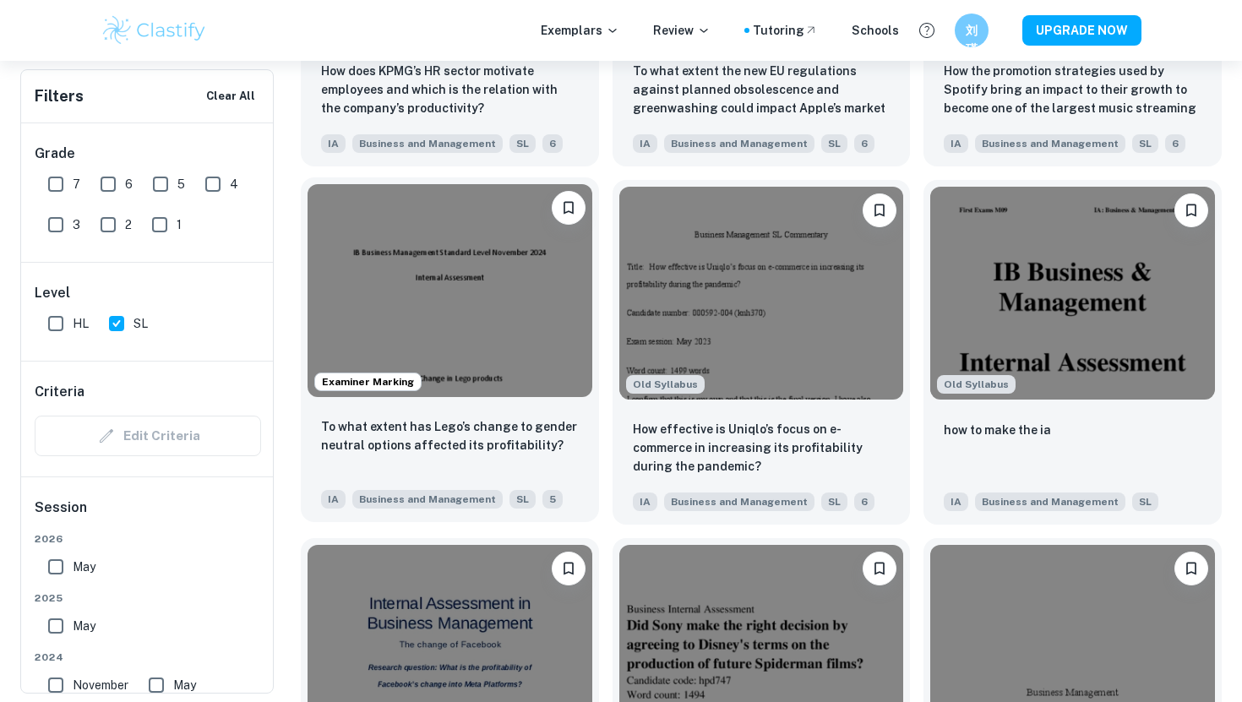
click at [494, 318] on img at bounding box center [449, 290] width 285 height 213
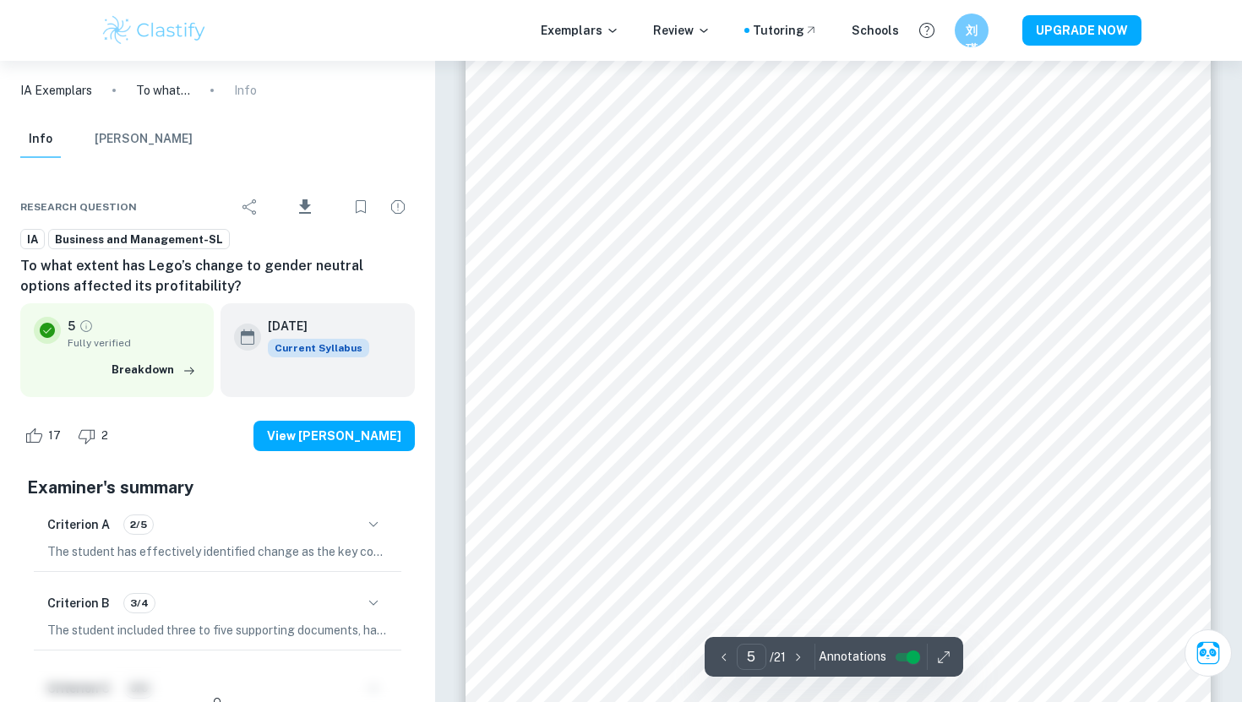
scroll to position [4619, 0]
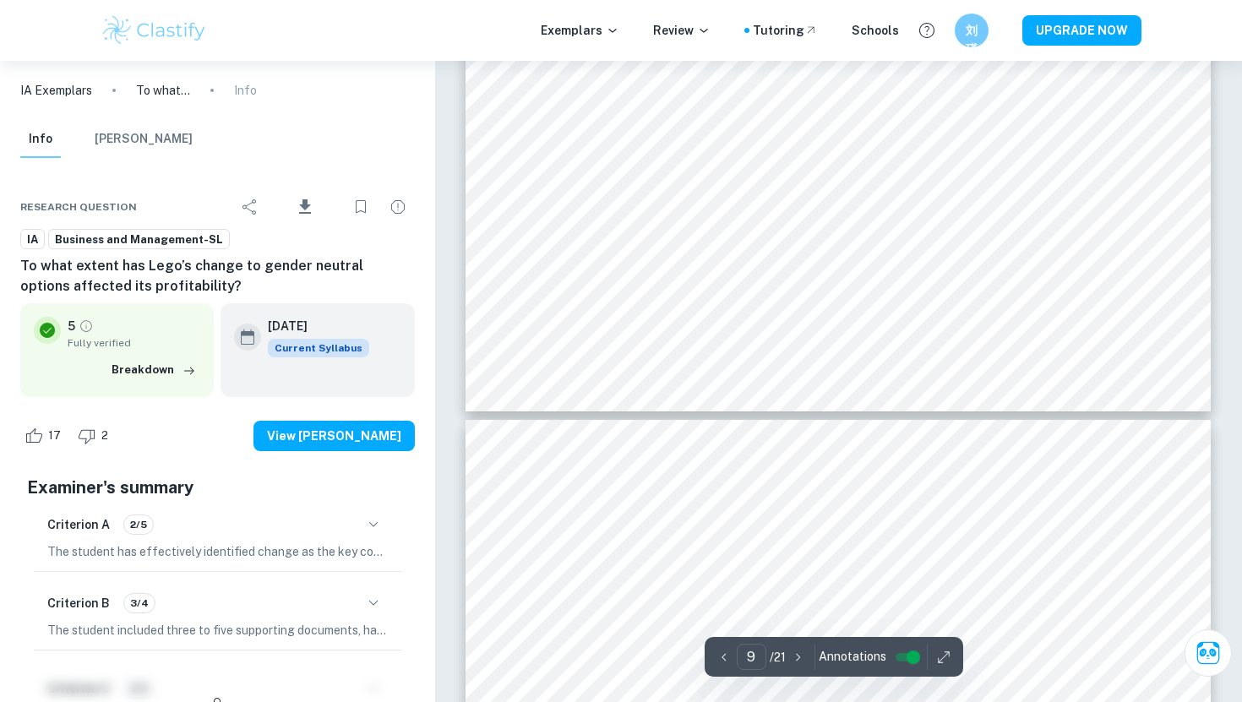
type input "10"
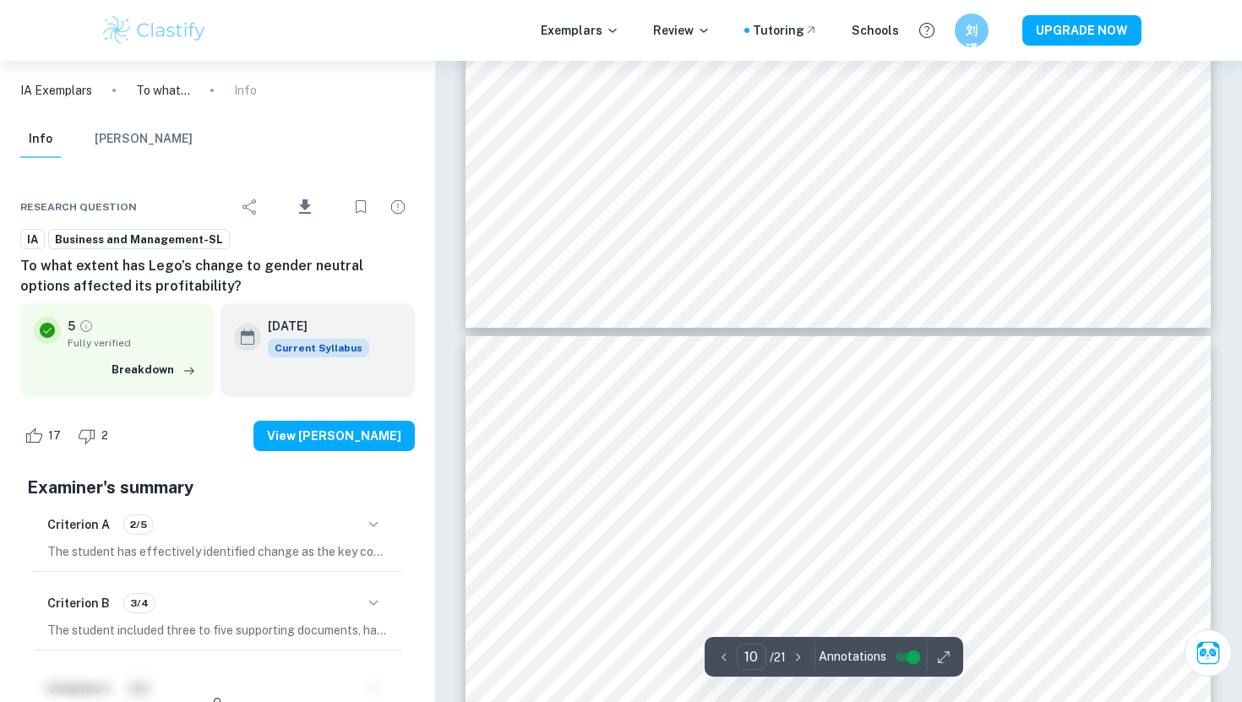
scroll to position [9656, 0]
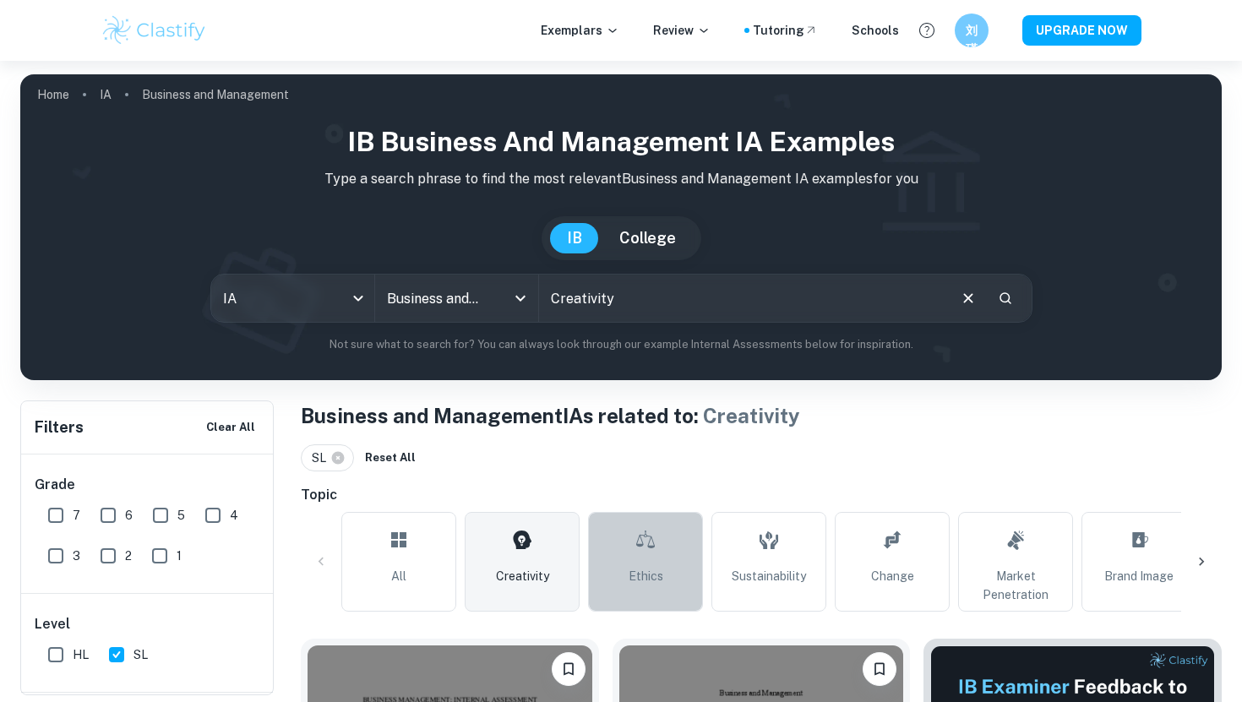
click at [667, 552] on link "Ethics" at bounding box center [645, 562] width 115 height 100
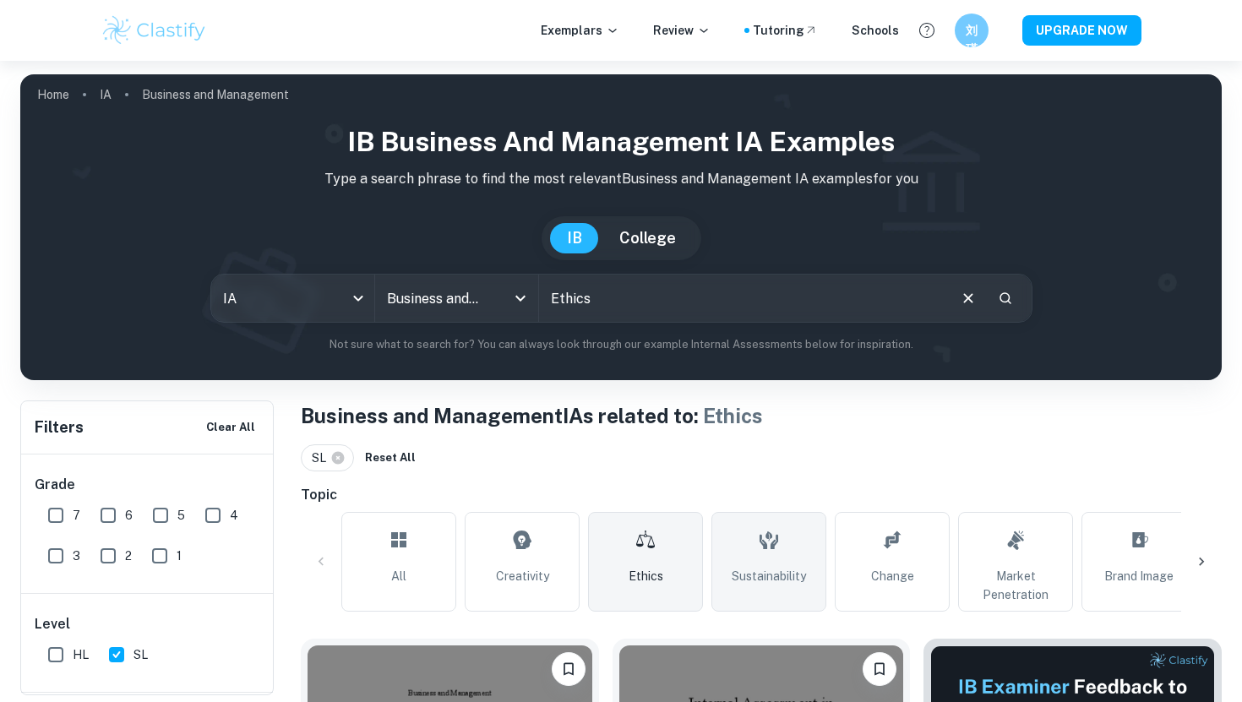
click at [729, 554] on link "Sustainability" at bounding box center [768, 562] width 115 height 100
type input "Sustainability"
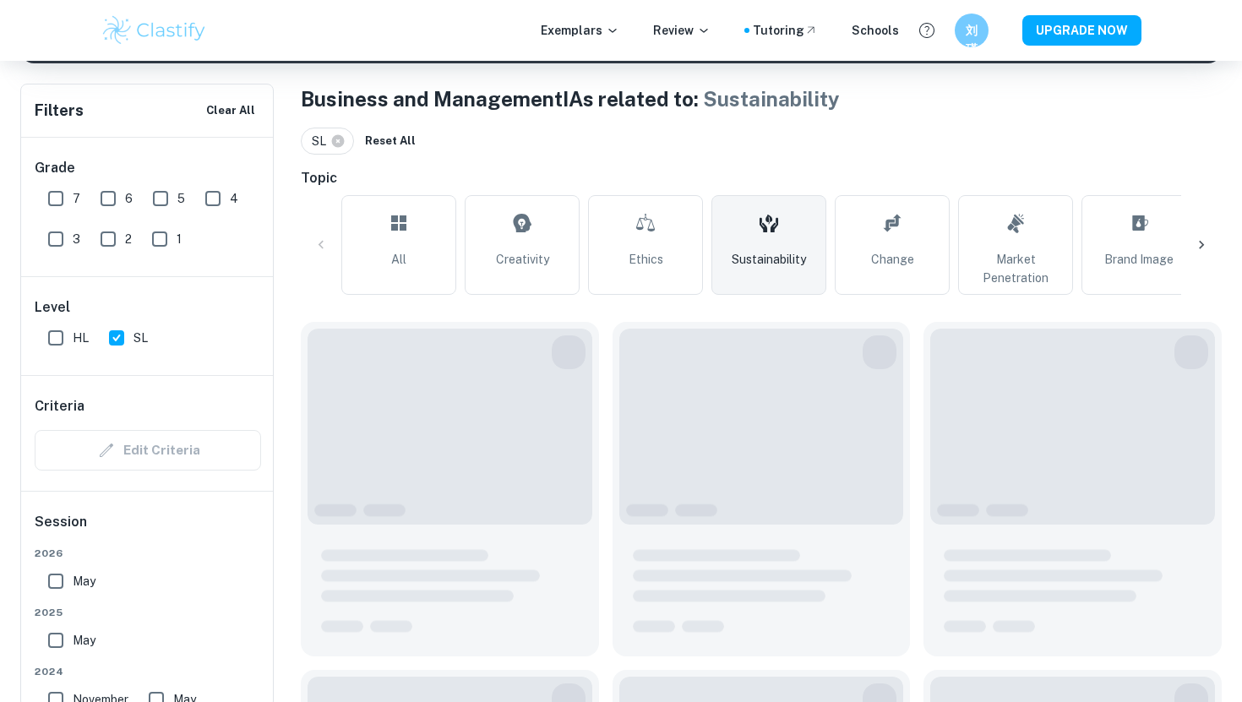
scroll to position [345, 0]
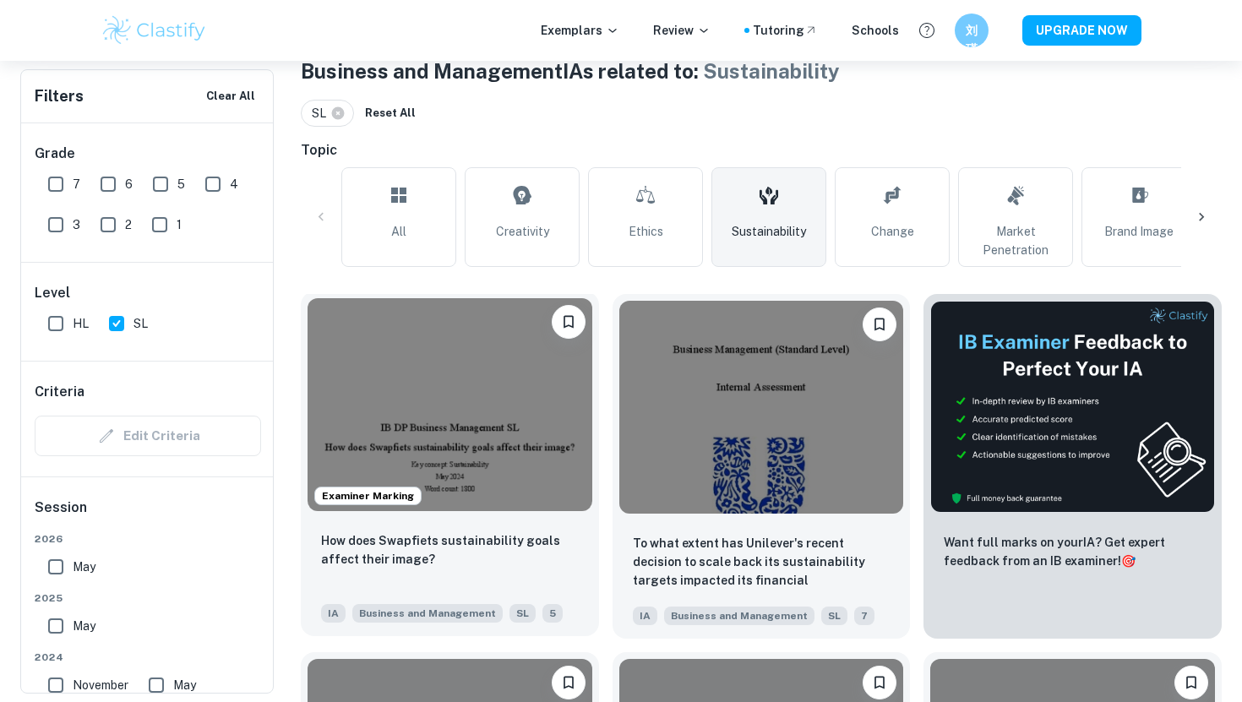
click at [469, 452] on img at bounding box center [449, 404] width 285 height 213
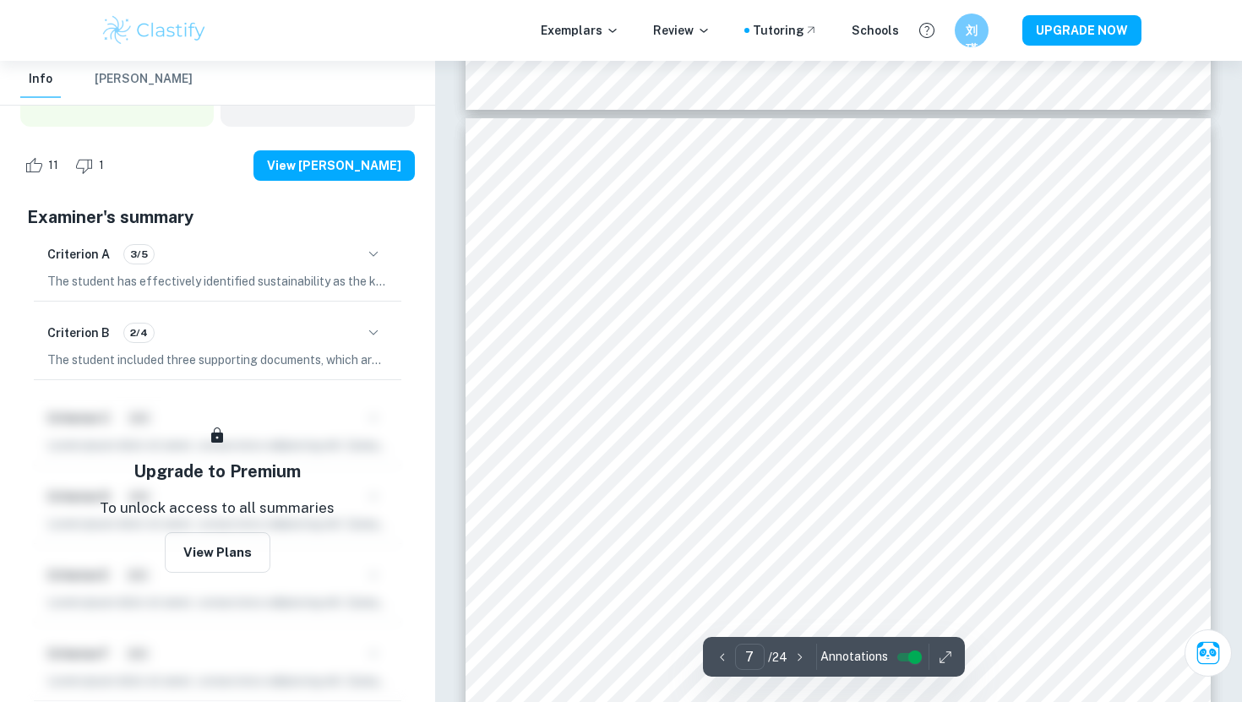
scroll to position [6092, 0]
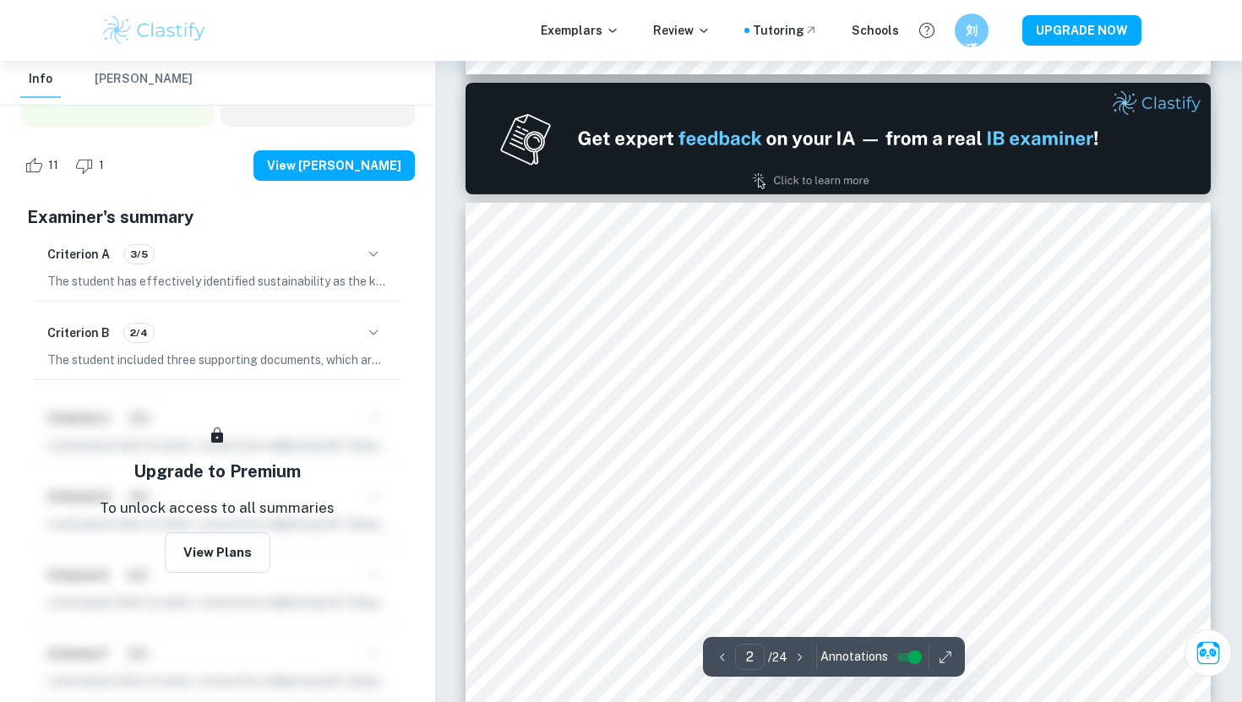
type input "1"
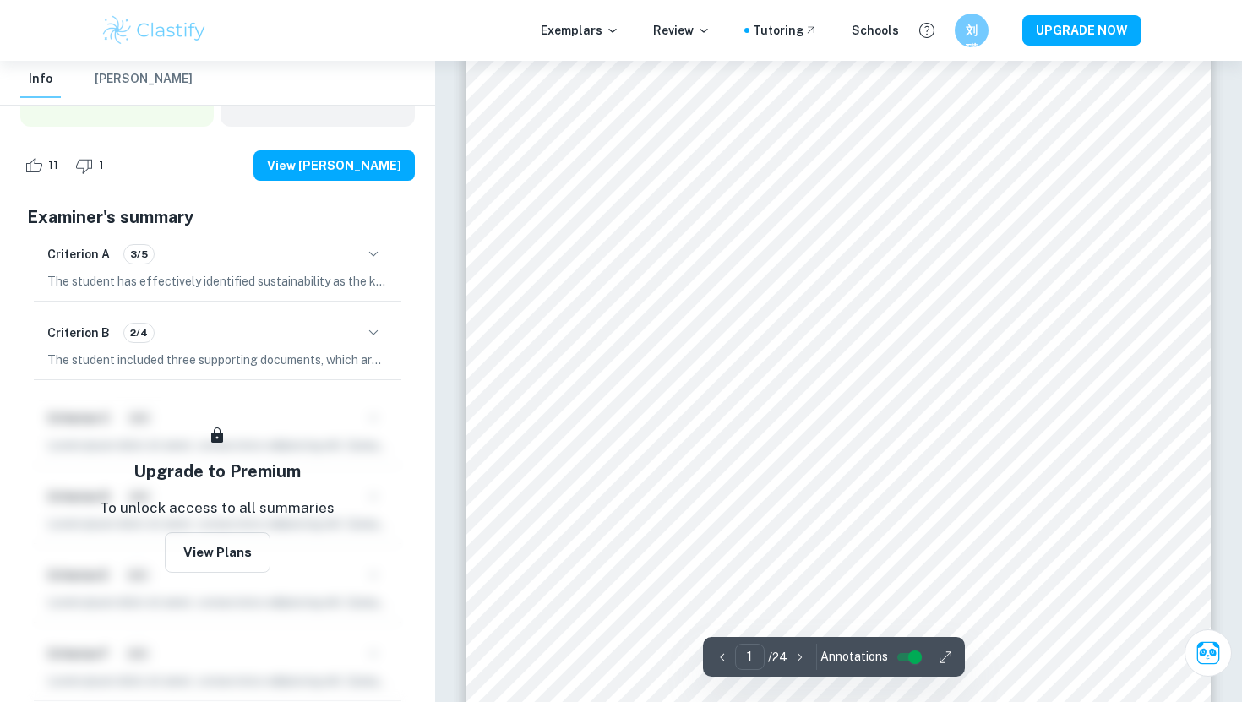
scroll to position [0, 0]
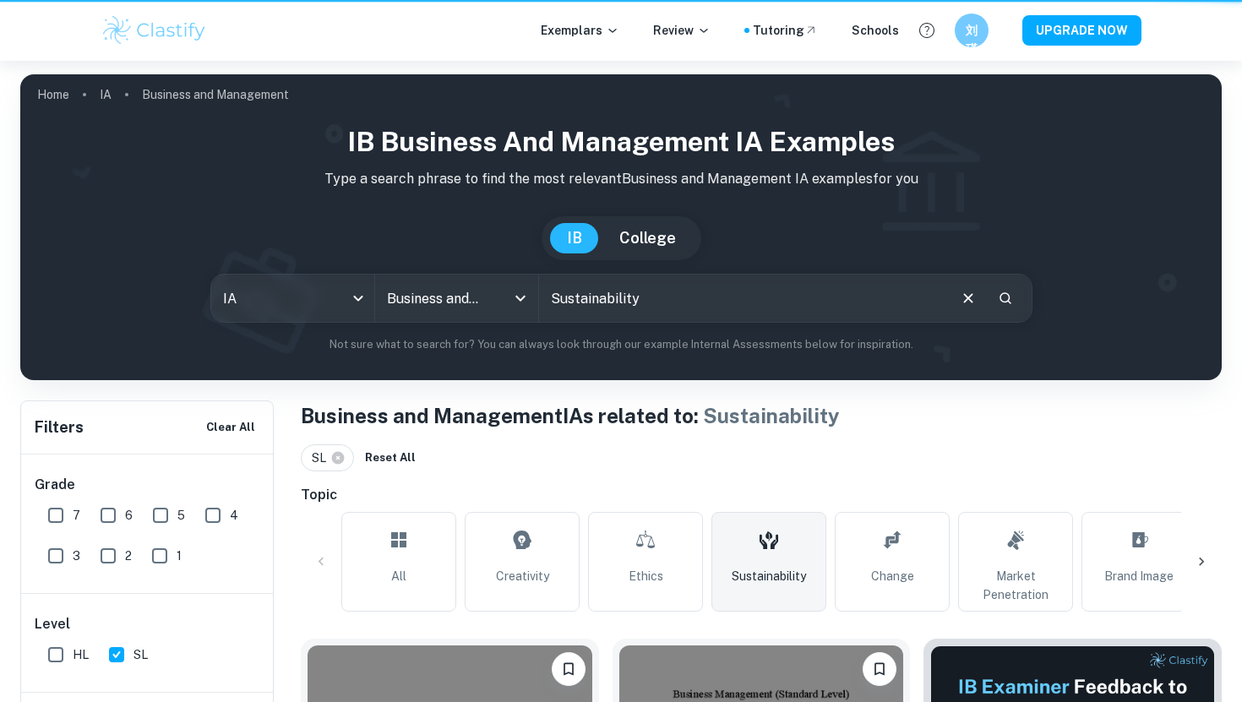
scroll to position [345, 0]
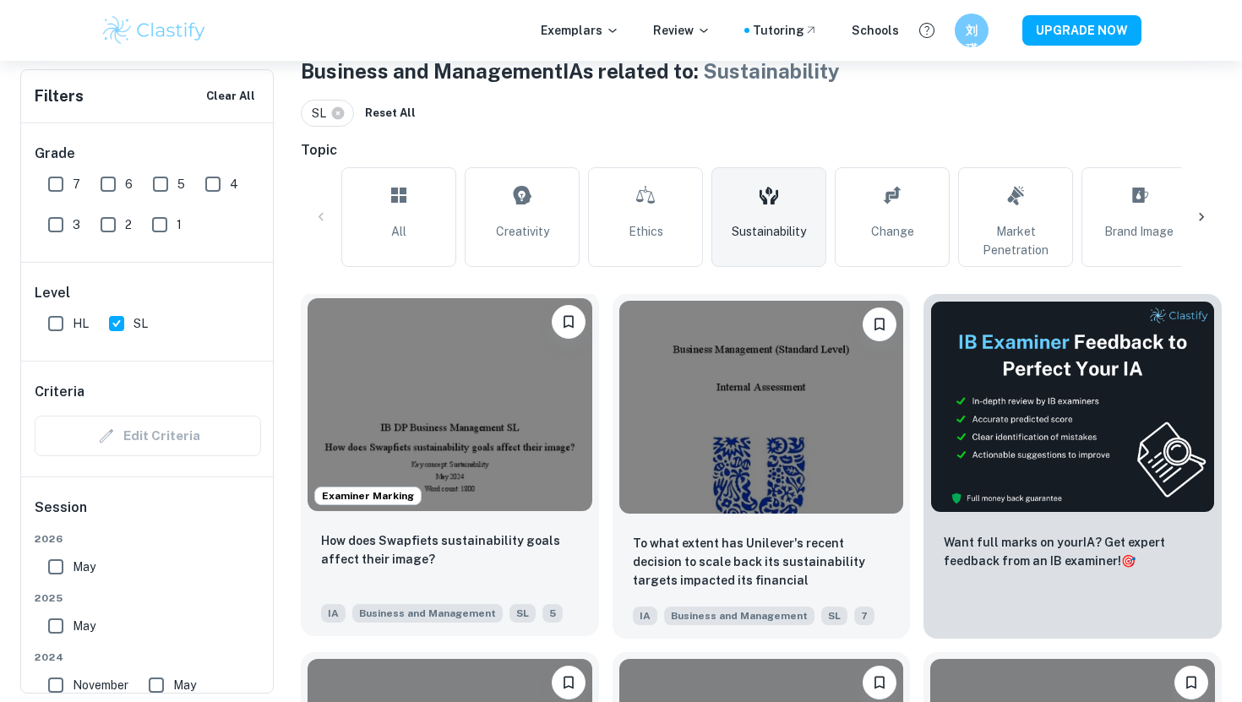
click at [495, 430] on img at bounding box center [449, 404] width 285 height 213
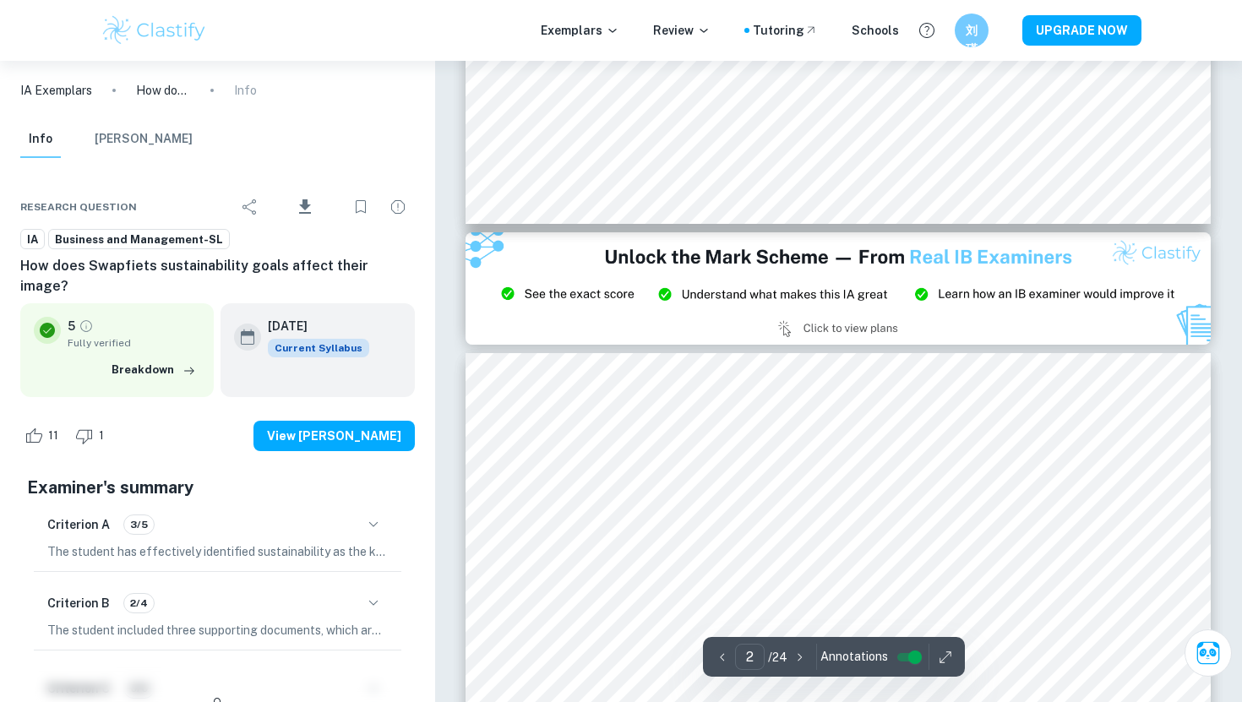
scroll to position [1906, 0]
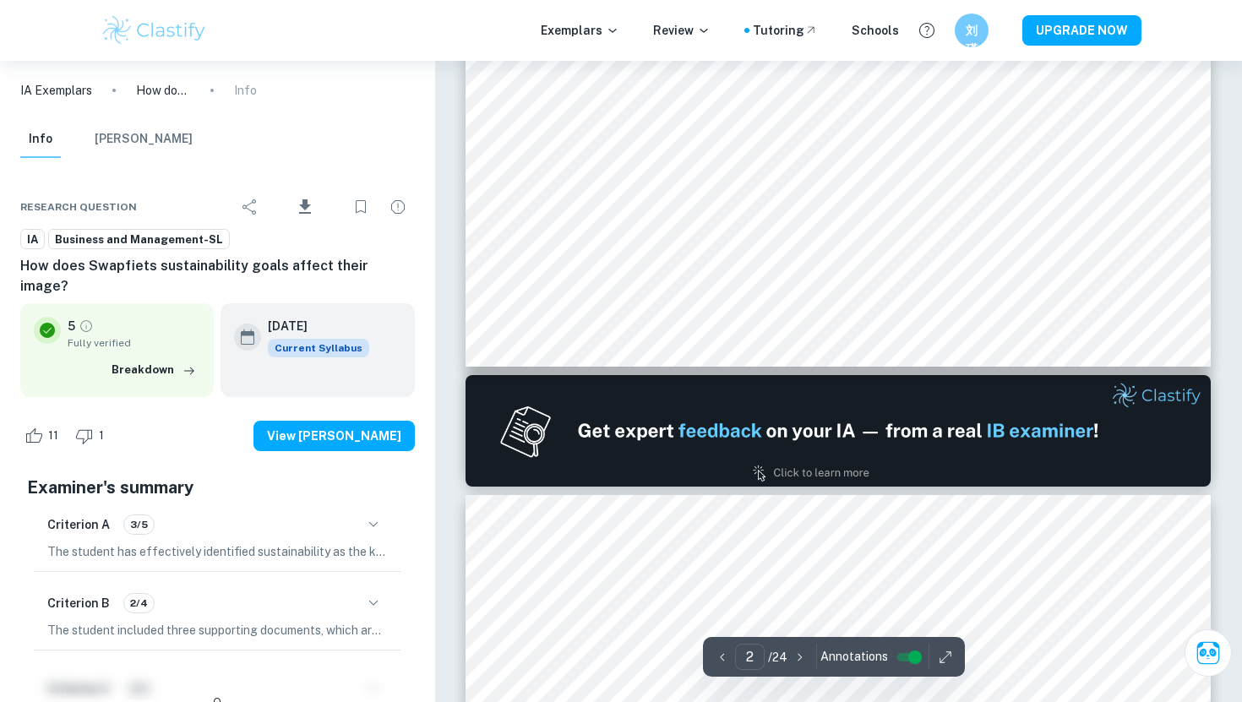
type input "1"
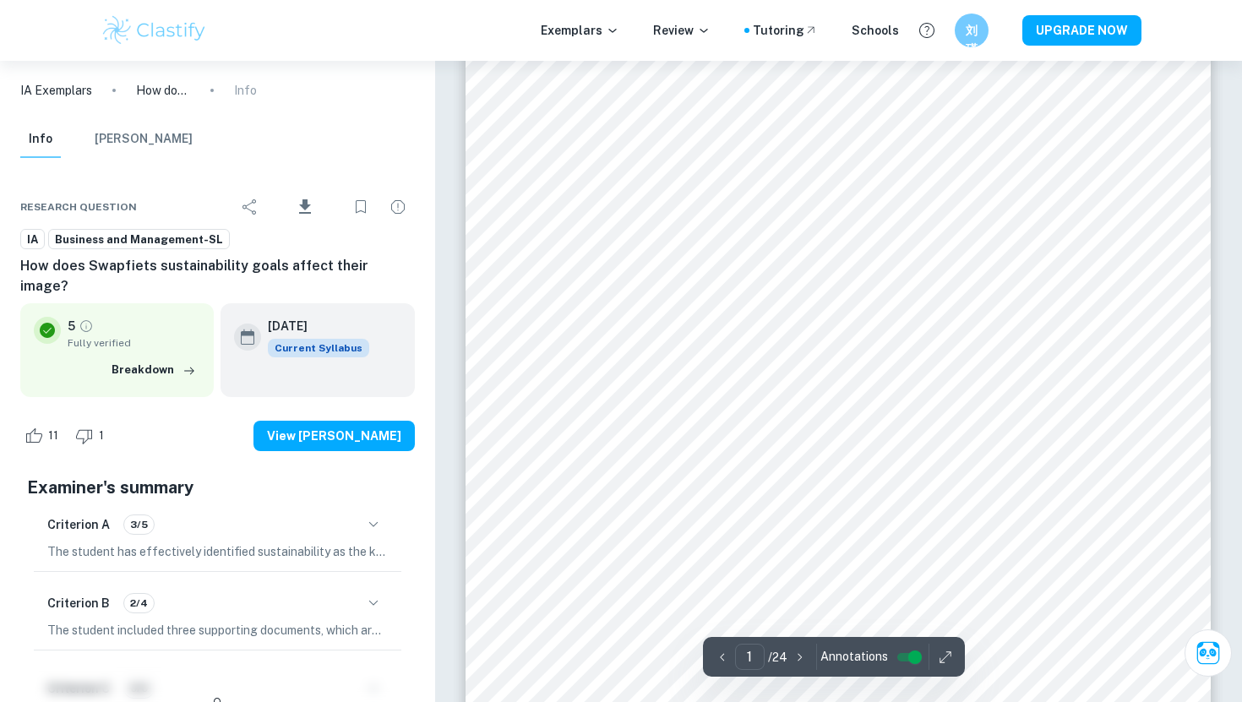
scroll to position [120, 0]
